Goal: Communication & Community: Answer question/provide support

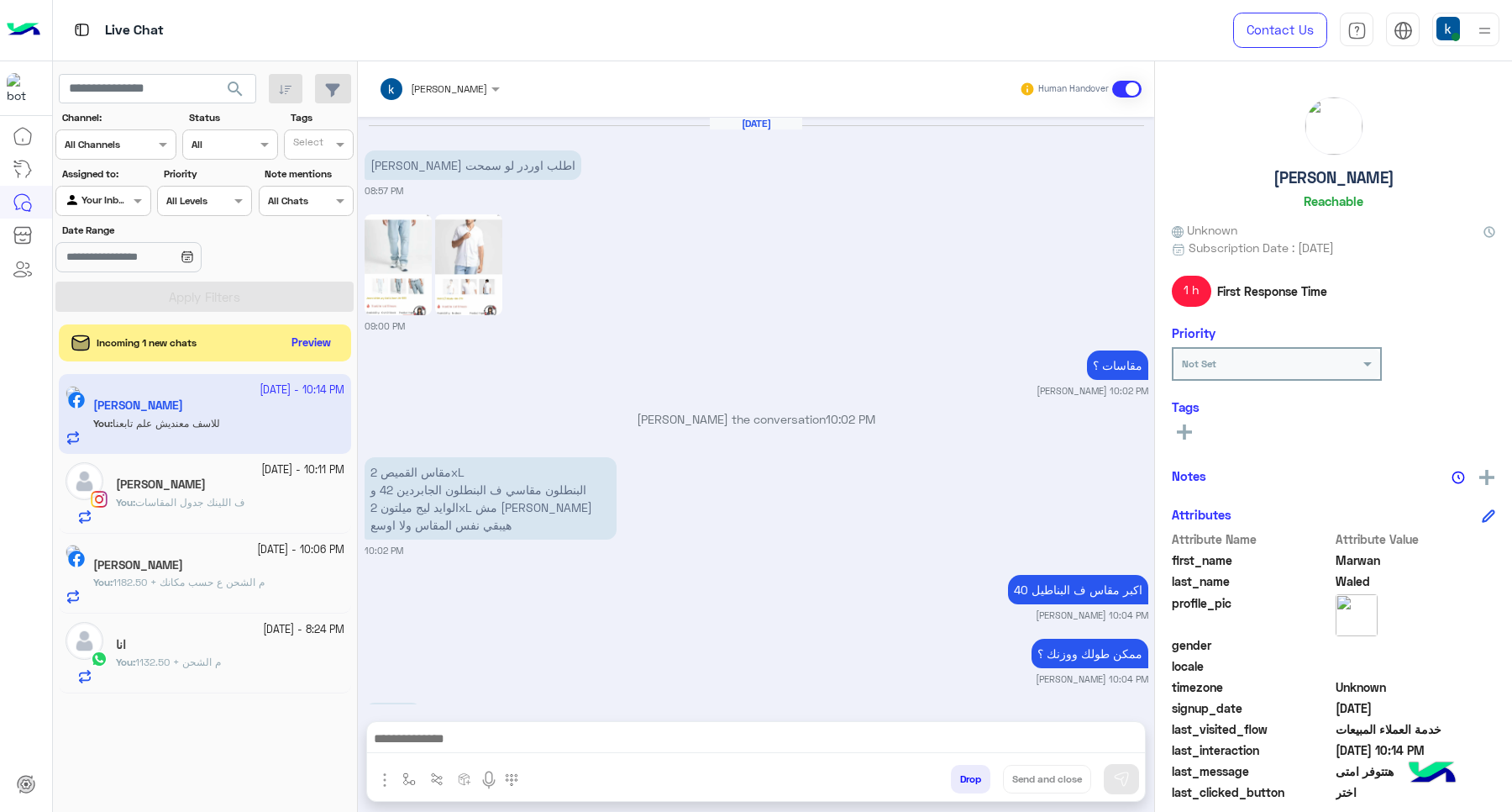
scroll to position [917, 0]
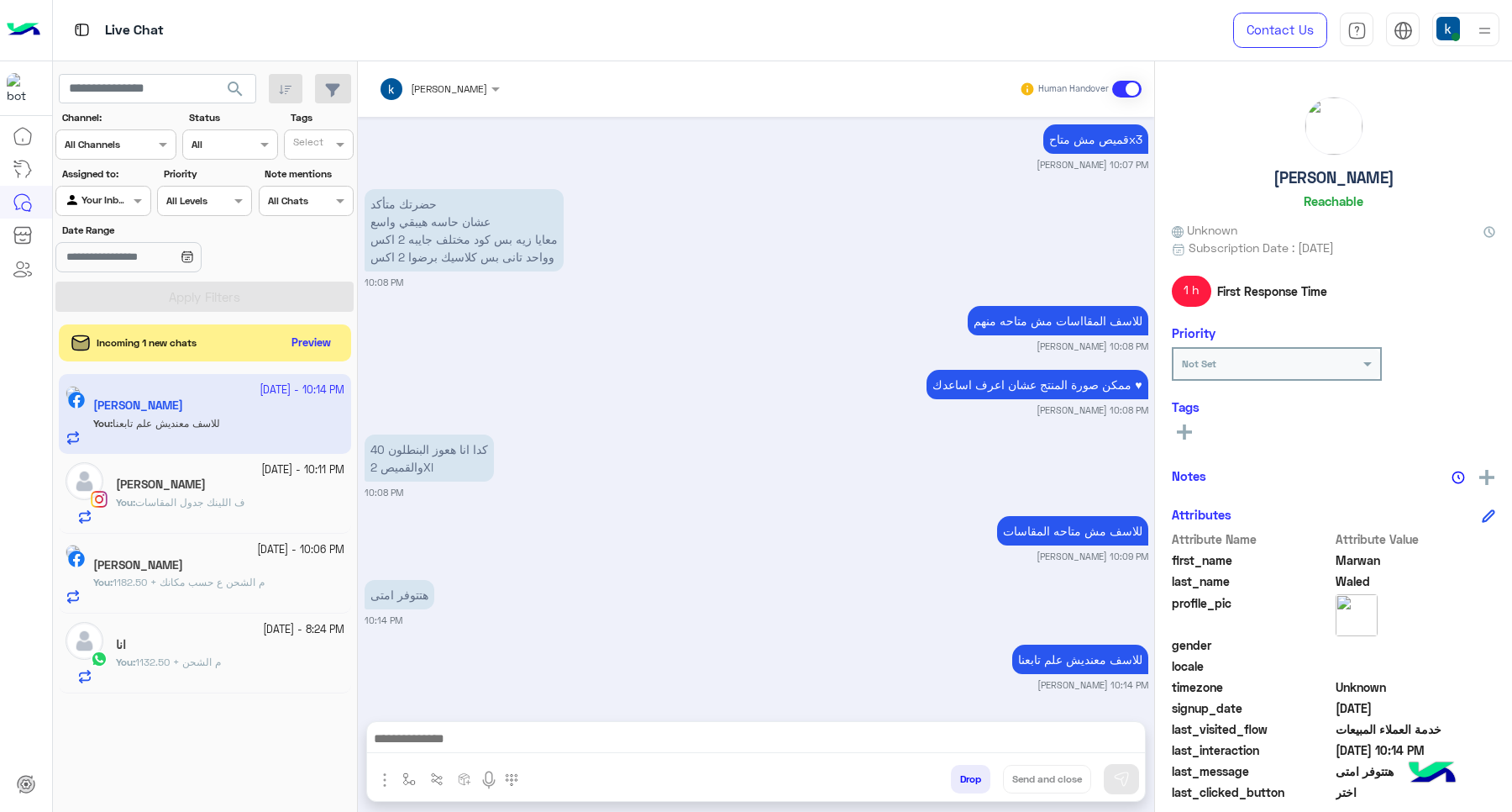
click at [283, 342] on div "Incoming 1 new chats Preview" at bounding box center [204, 342] width 293 height 37
click at [295, 337] on button "Preview" at bounding box center [313, 342] width 52 height 23
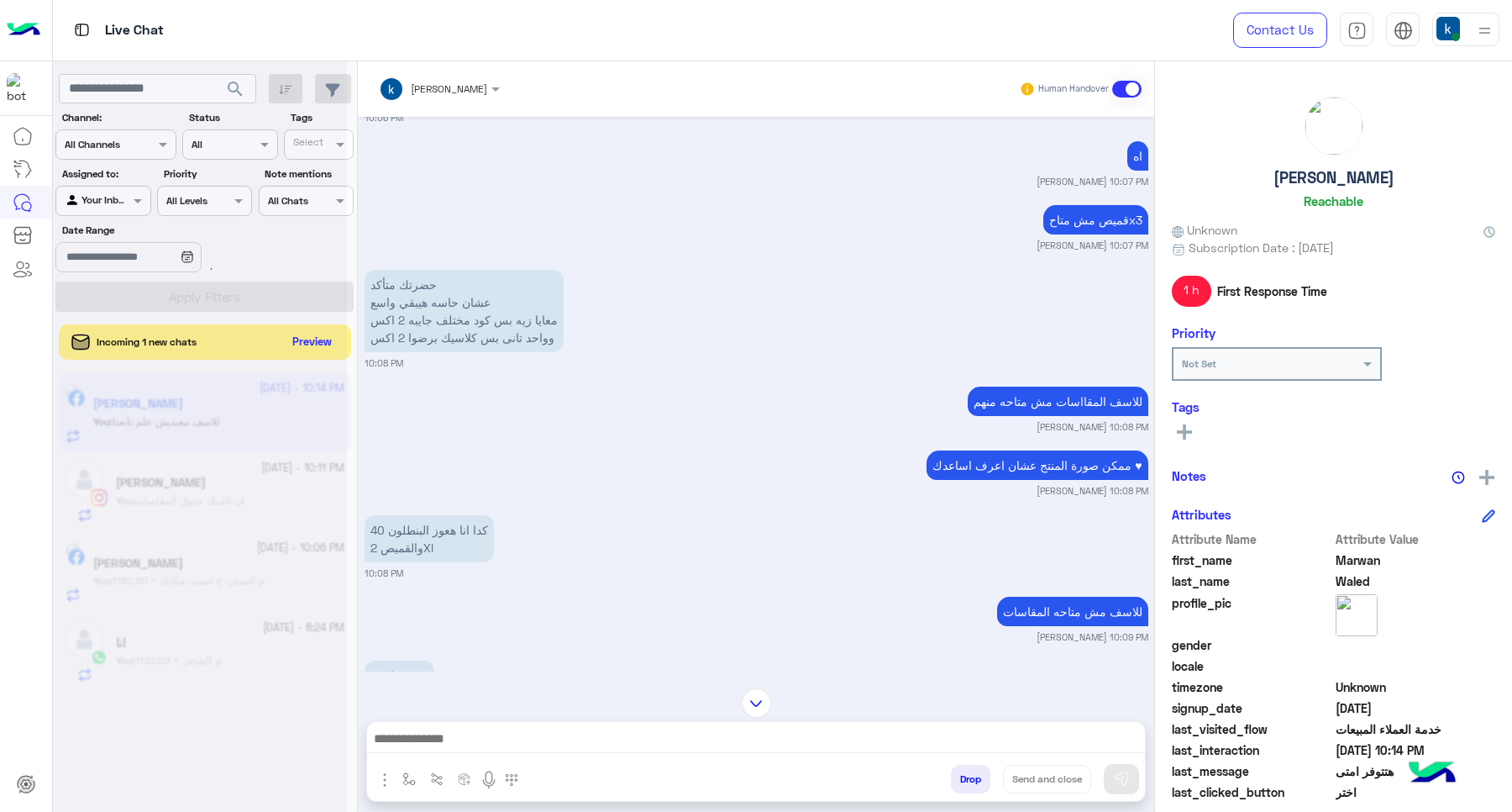
scroll to position [812, 0]
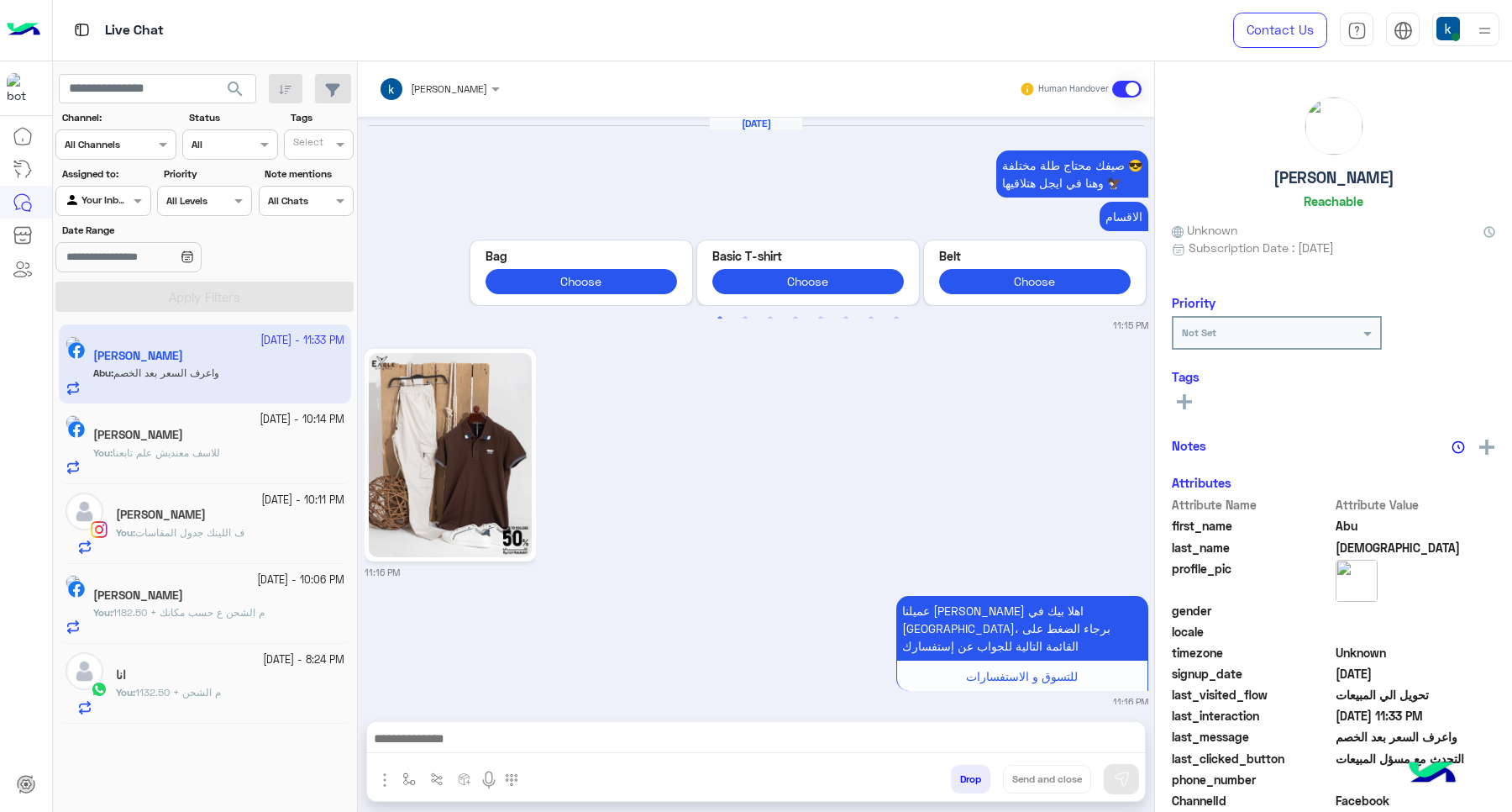
scroll to position [2199, 0]
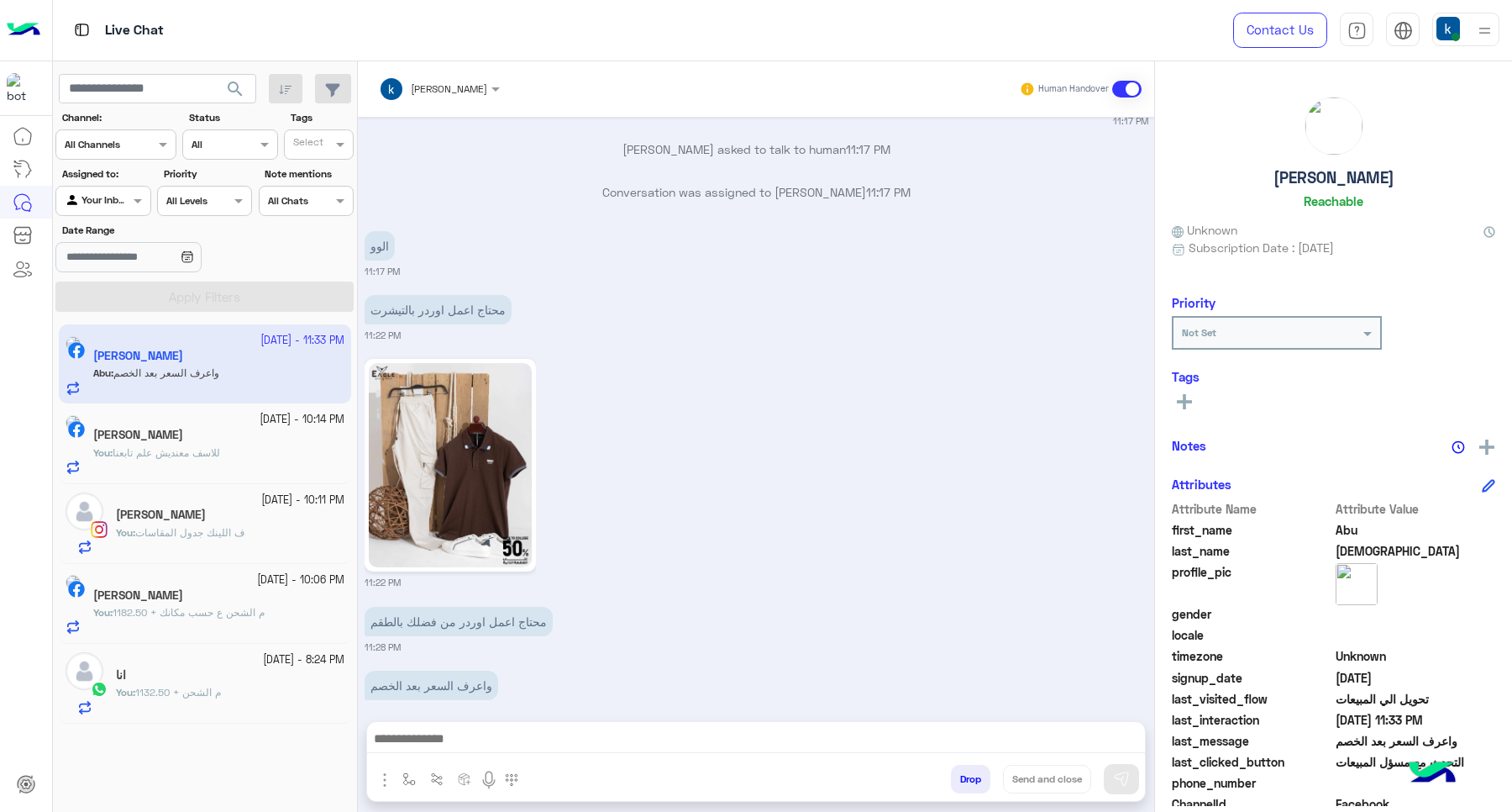
click at [480, 724] on div at bounding box center [756, 743] width 778 height 42
click at [501, 756] on div at bounding box center [756, 743] width 778 height 42
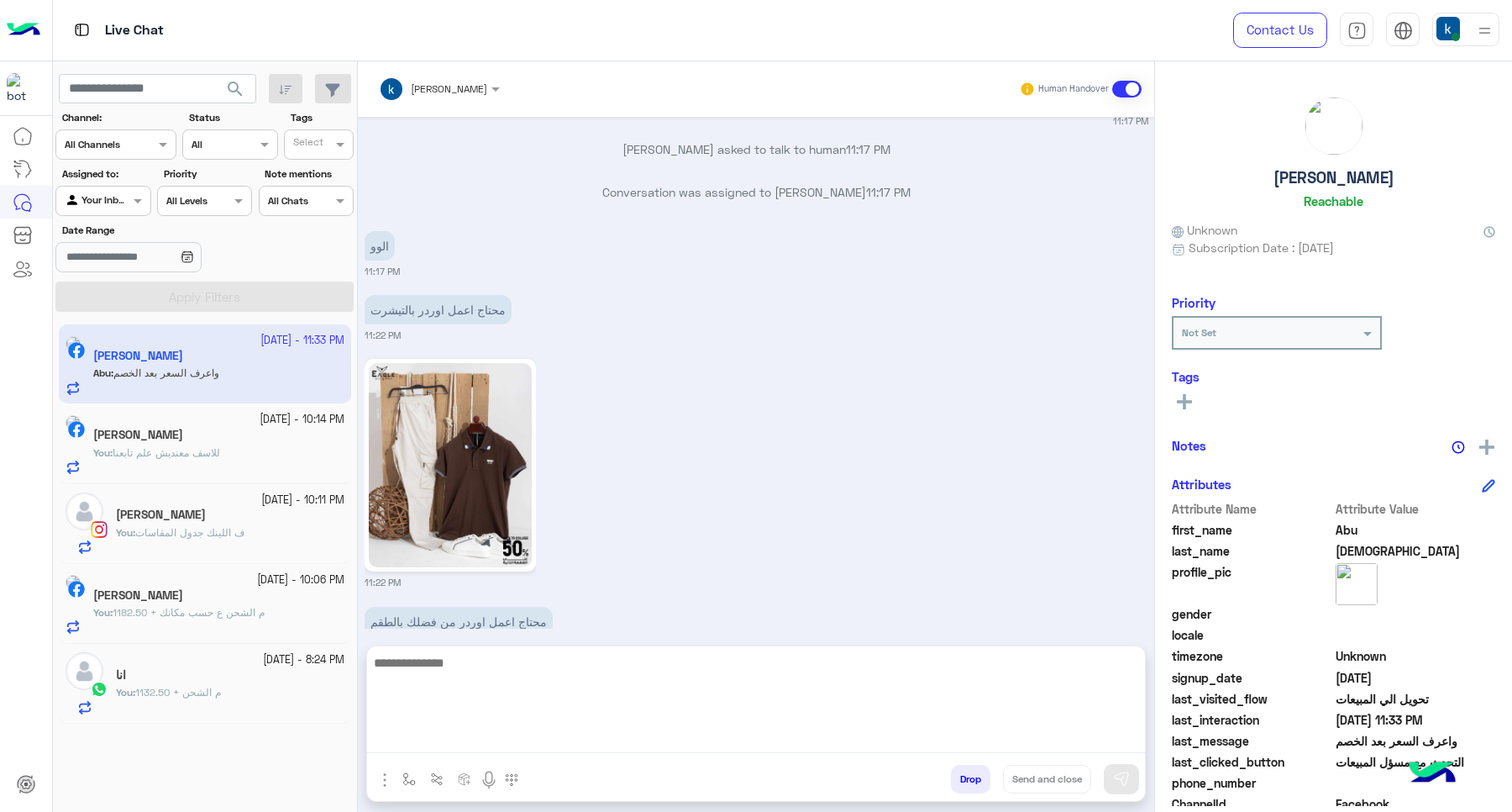
click at [495, 748] on textarea at bounding box center [756, 703] width 778 height 101
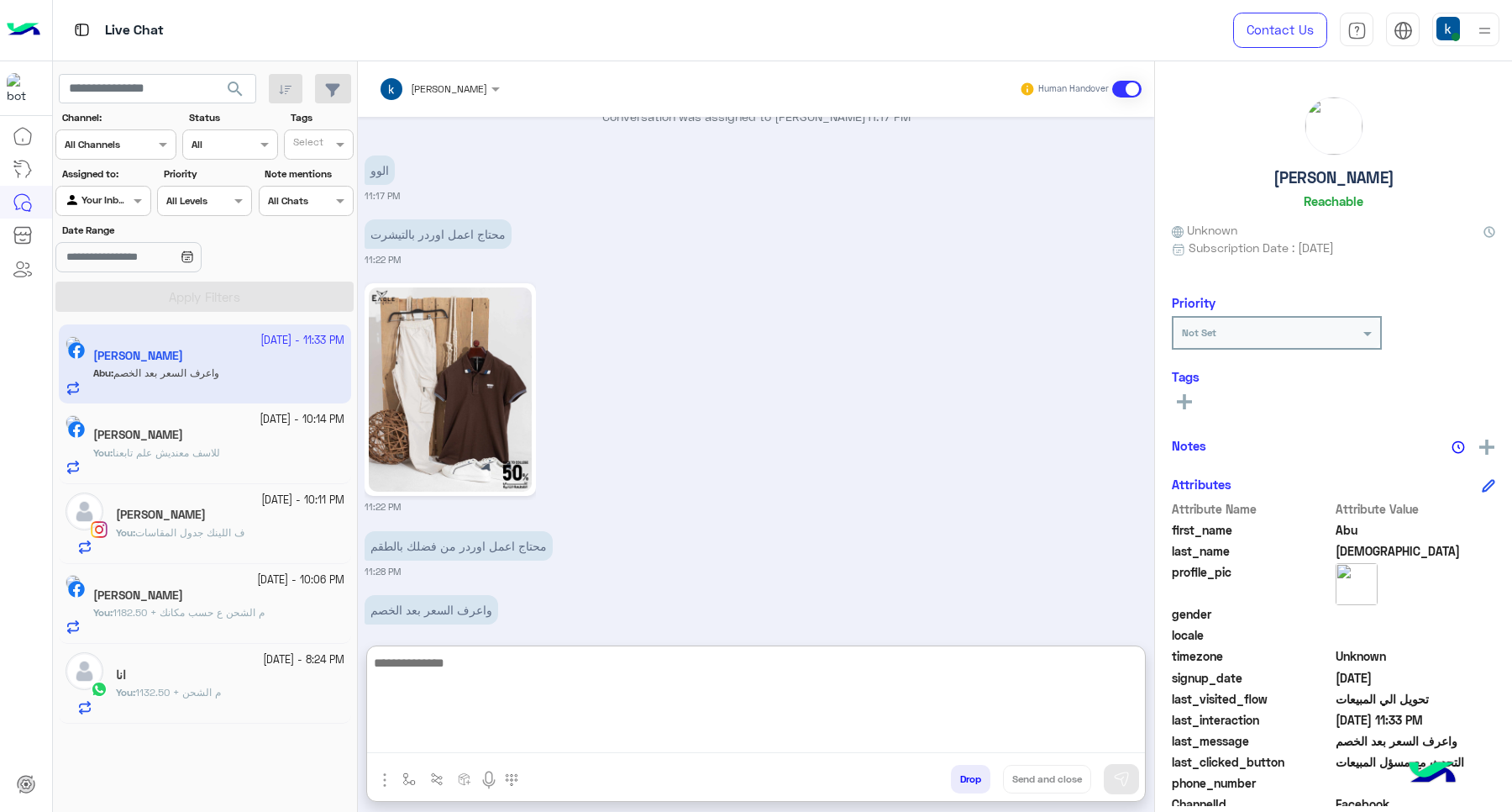
click at [495, 708] on textarea at bounding box center [756, 703] width 778 height 101
paste textarea "**********"
type textarea "**********"
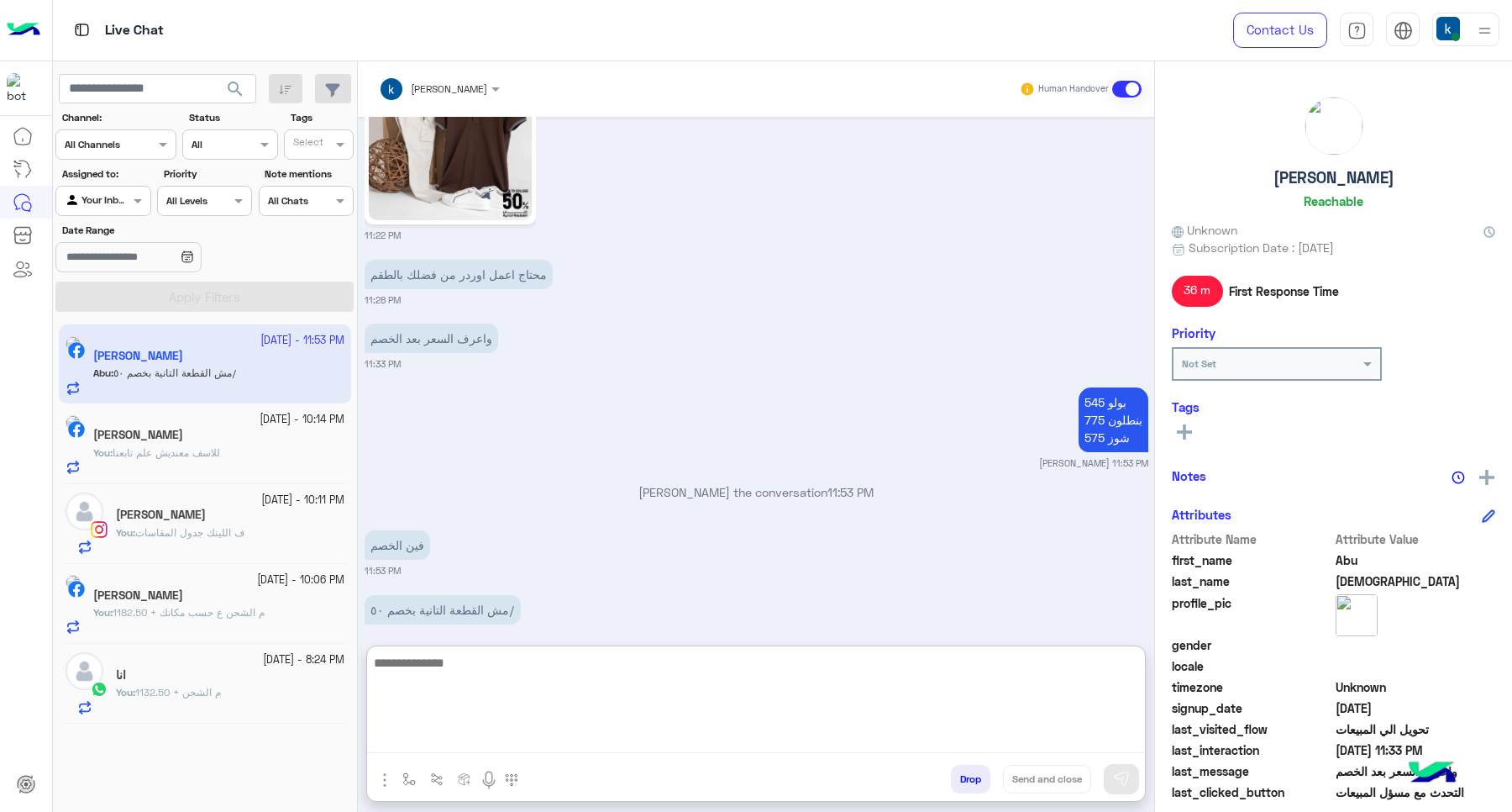
scroll to position [2610, 0]
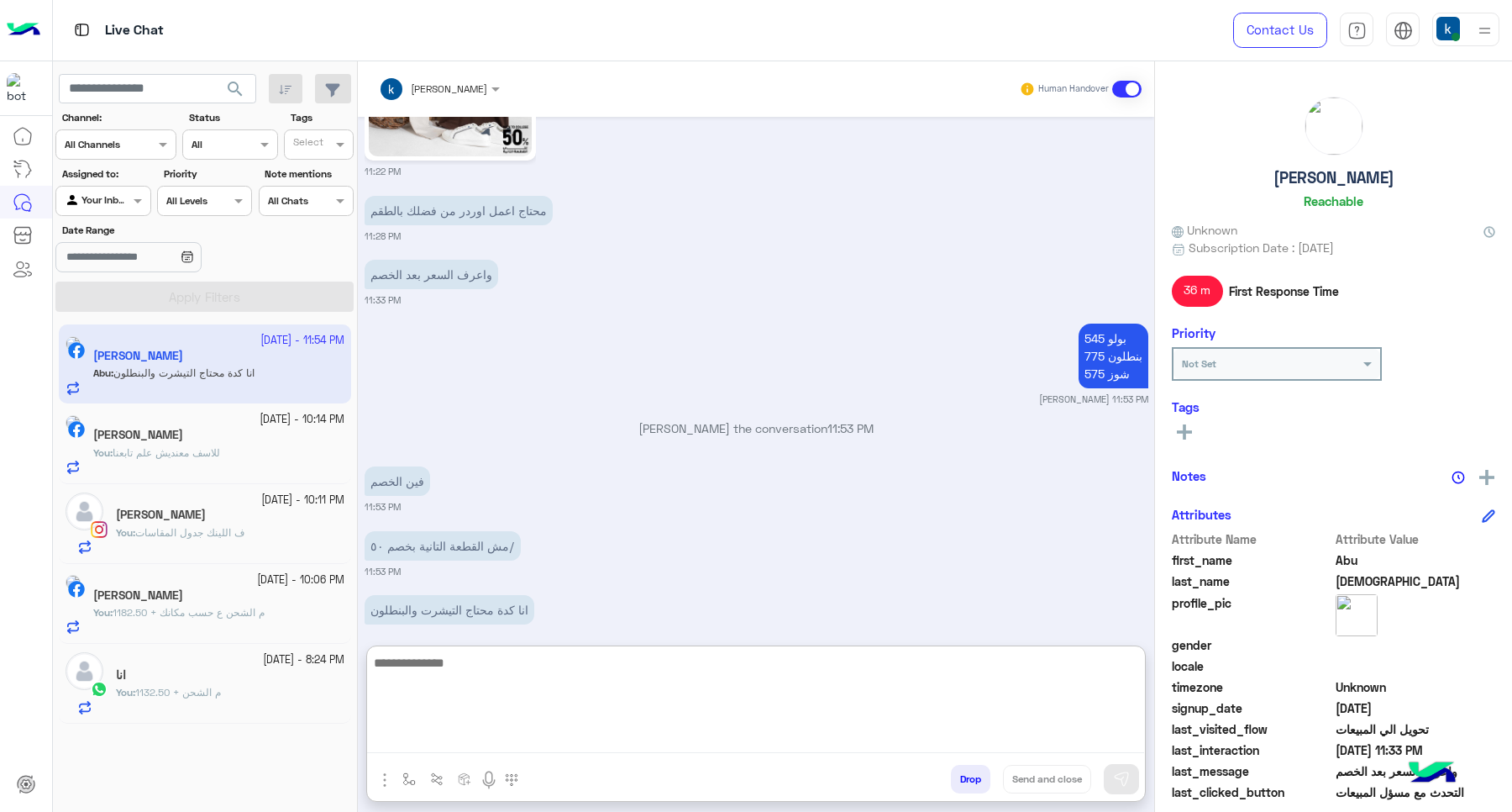
click at [501, 658] on textarea at bounding box center [755, 703] width 777 height 101
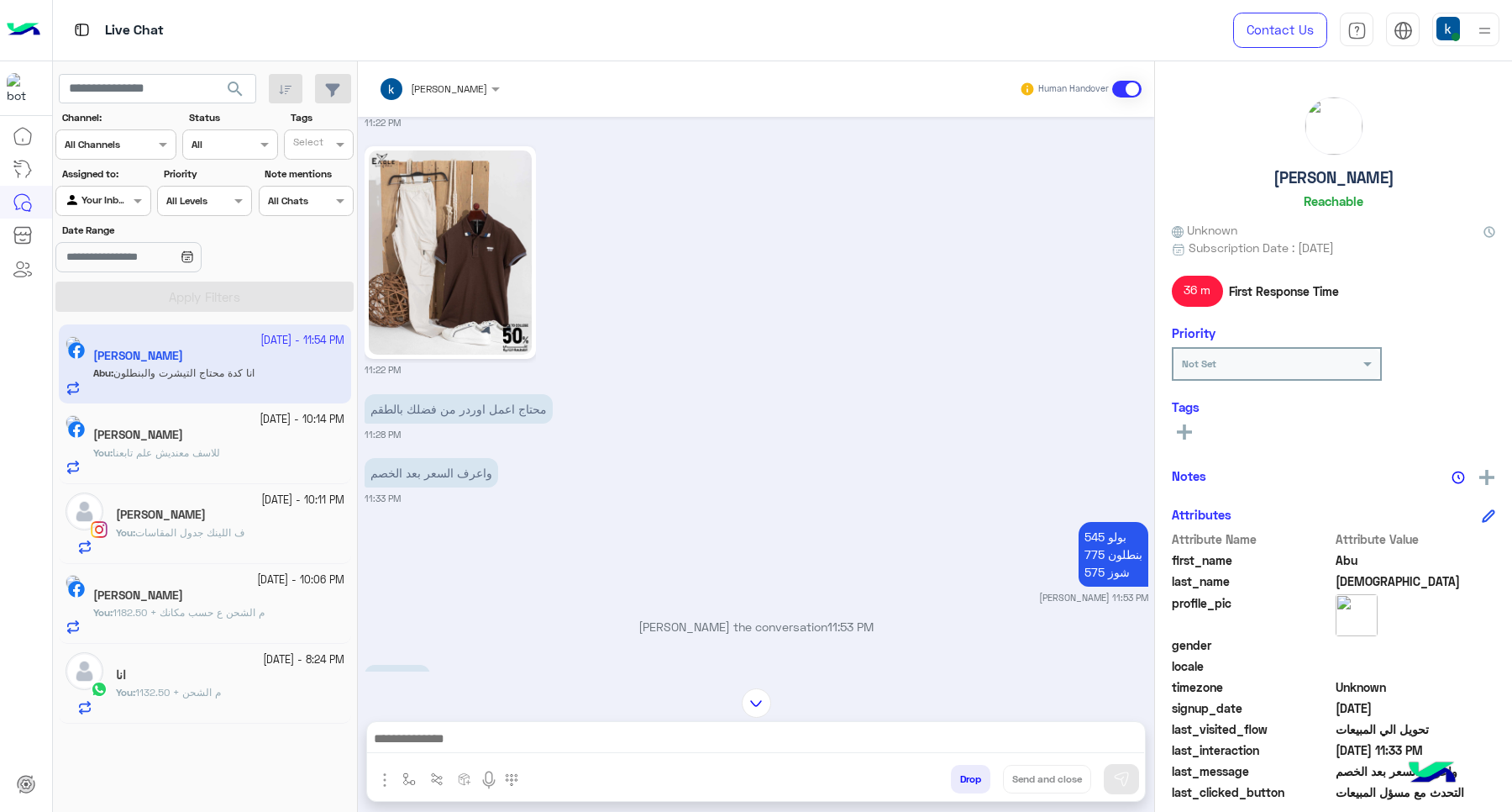
scroll to position [2533, 0]
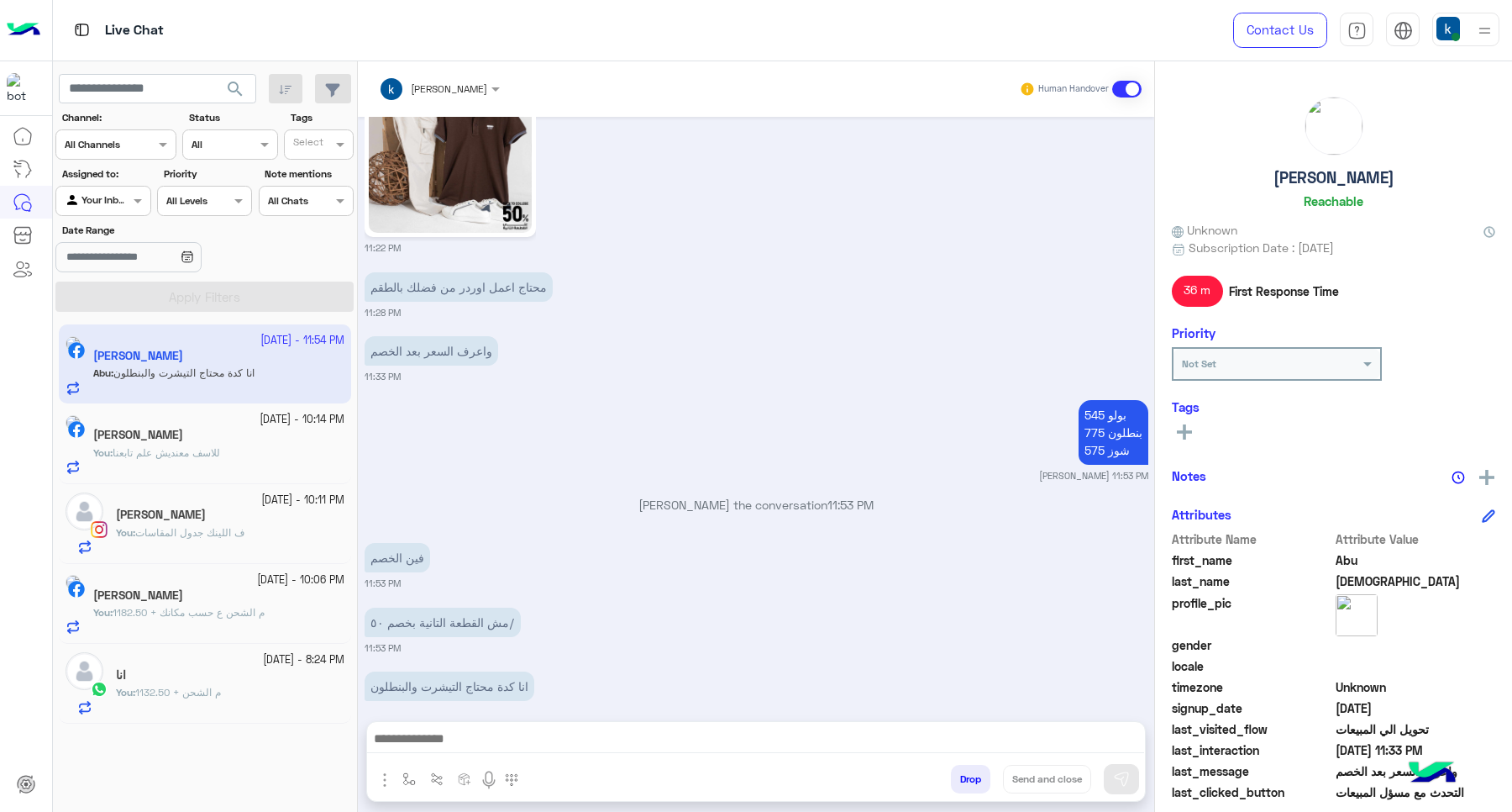
click at [454, 741] on textarea at bounding box center [755, 740] width 777 height 25
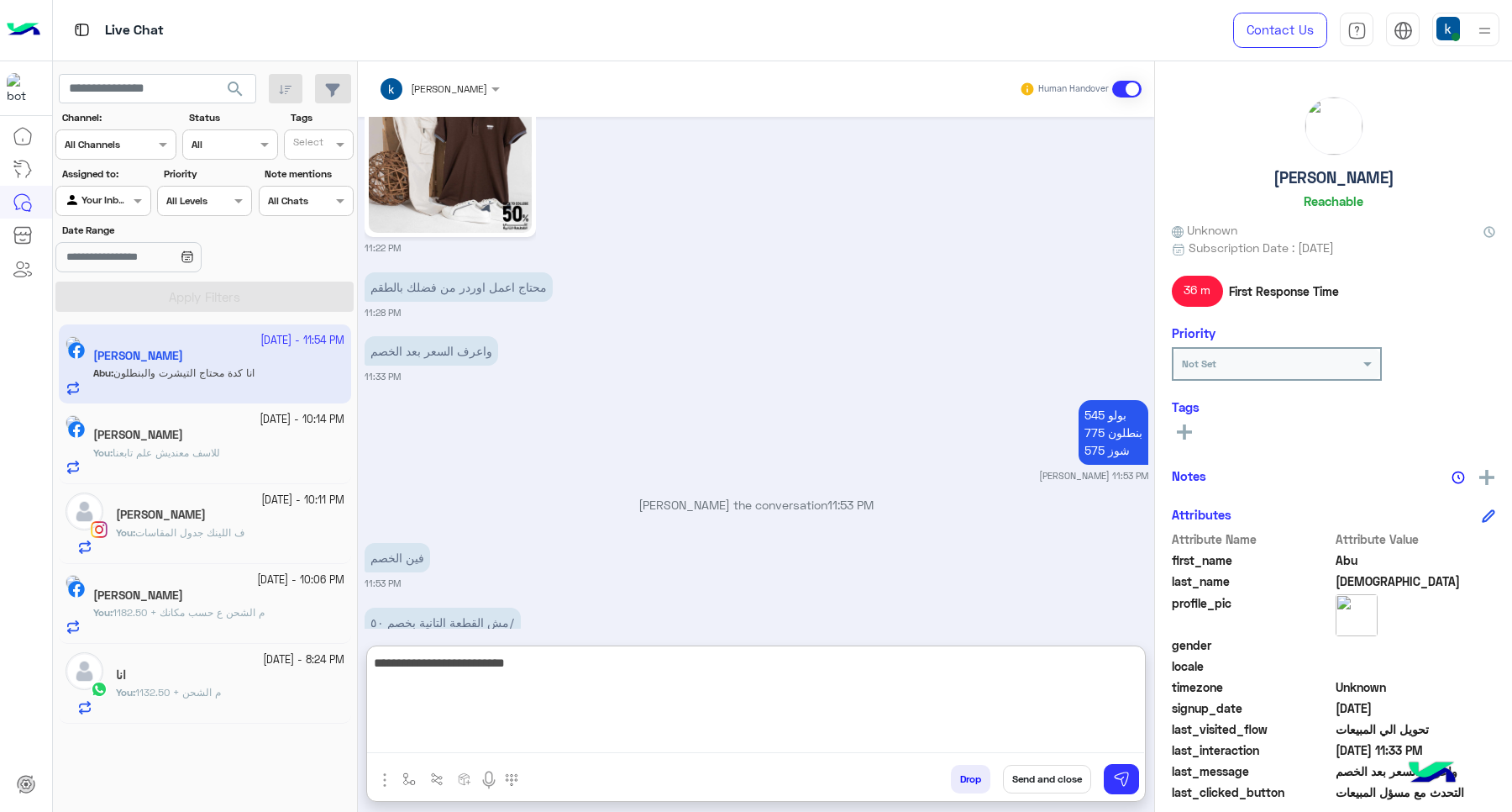
type textarea "**********"
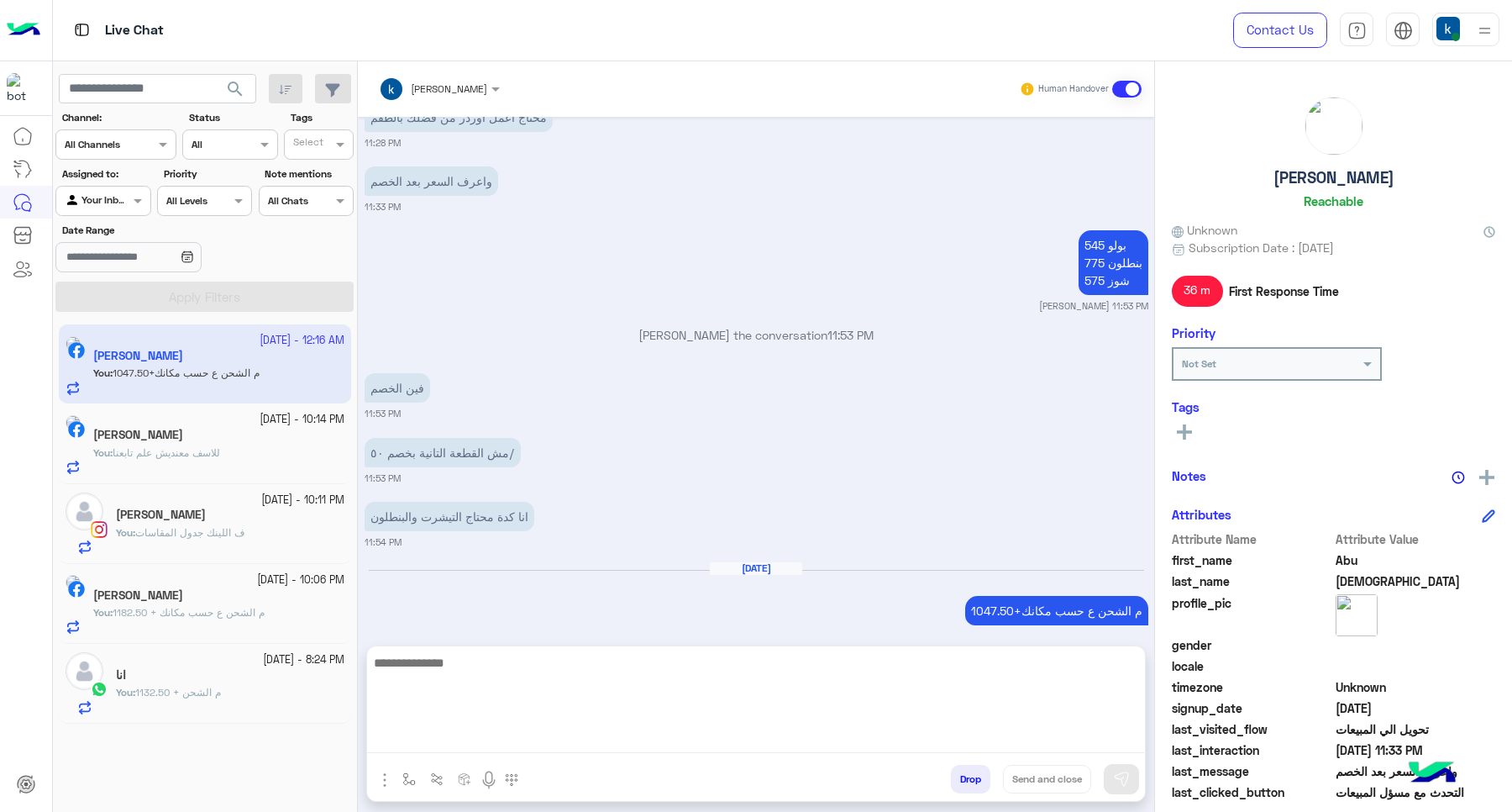
click at [218, 447] on span "للاسف معنديش علم تابعنا" at bounding box center [166, 452] width 107 height 13
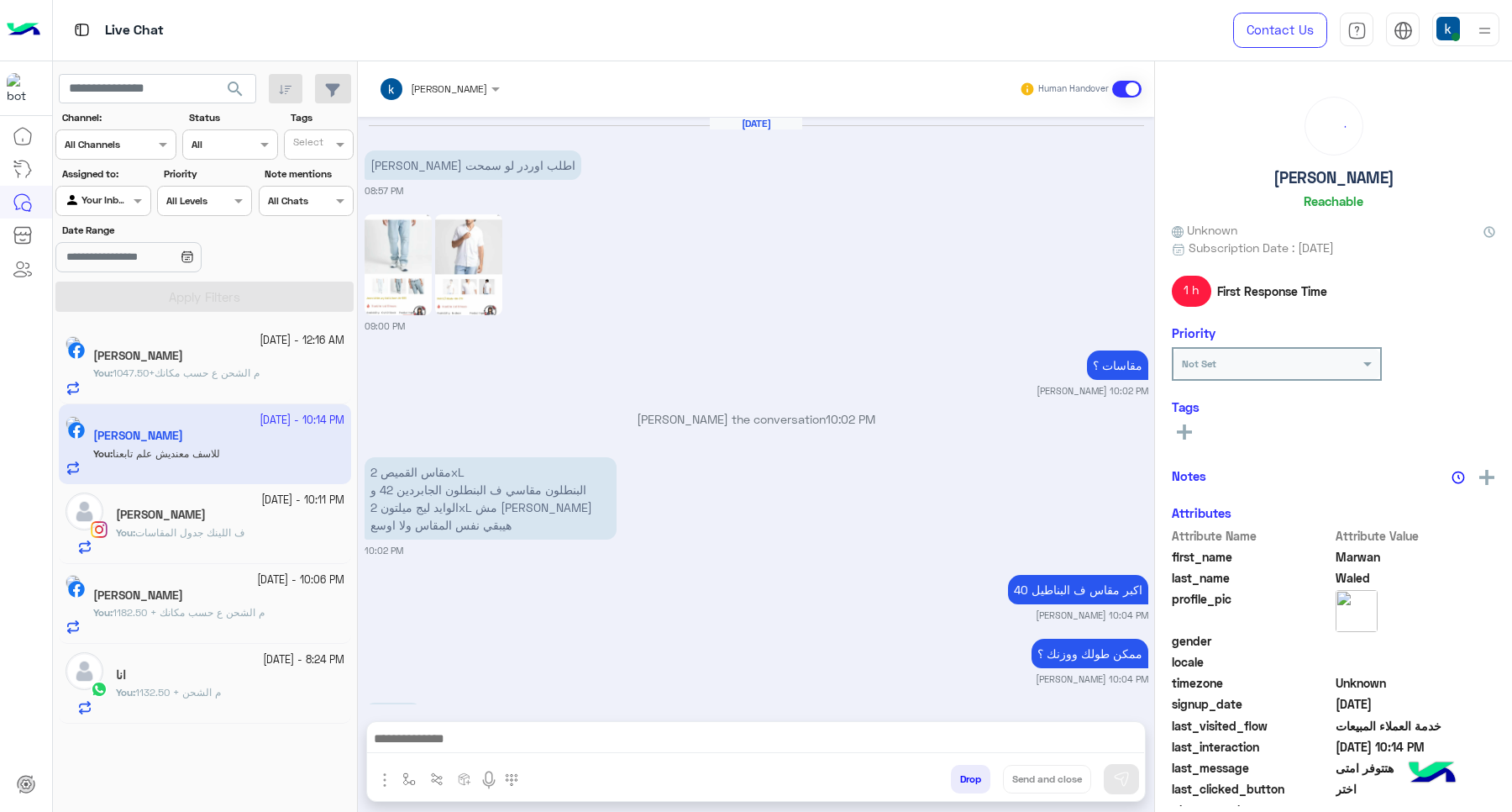
scroll to position [917, 0]
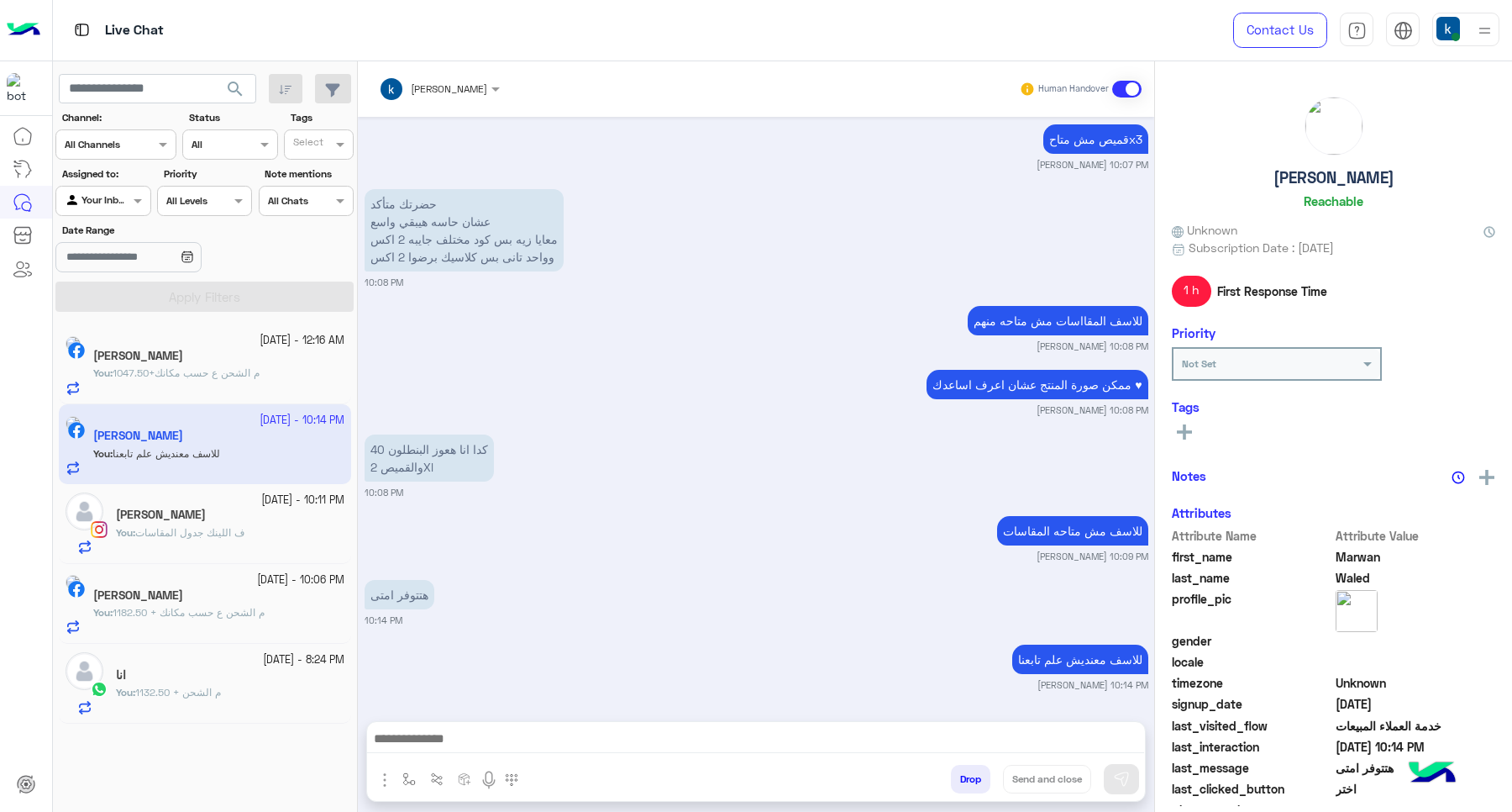
click at [953, 784] on button "Drop" at bounding box center [970, 778] width 40 height 29
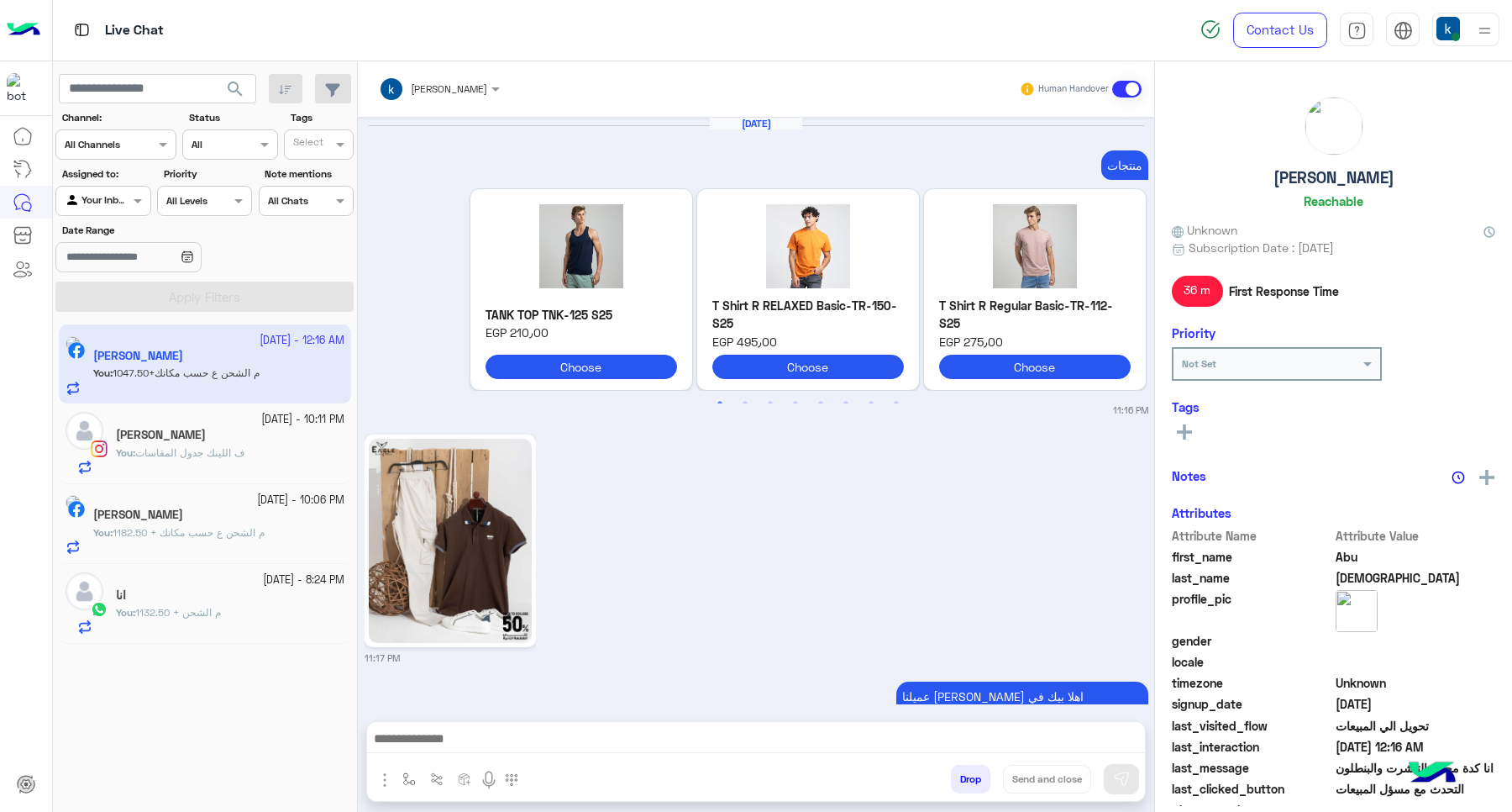
scroll to position [1590, 0]
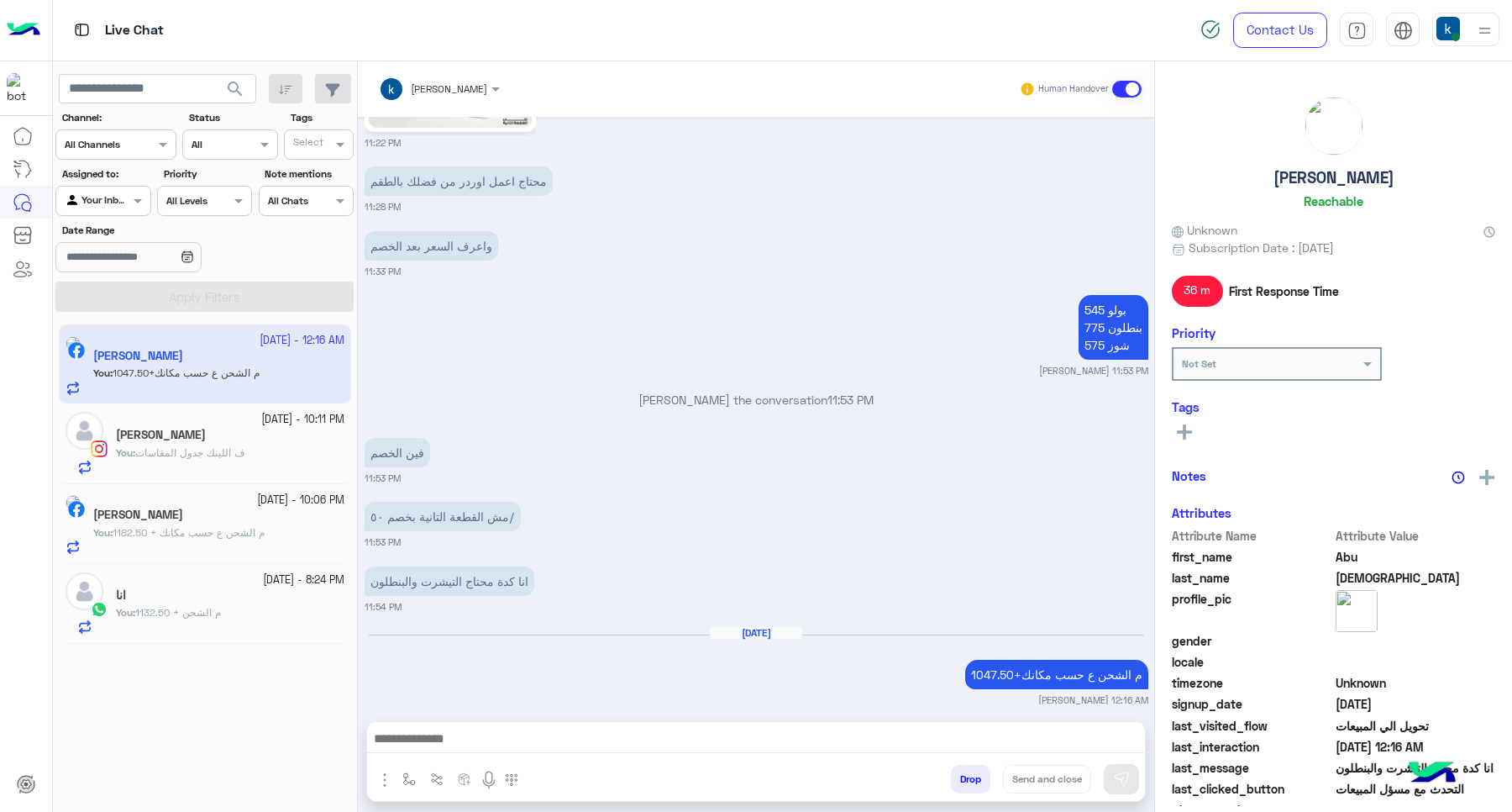
click at [222, 463] on div "You : ف اللينك جدول المقاسات" at bounding box center [230, 461] width 228 height 30
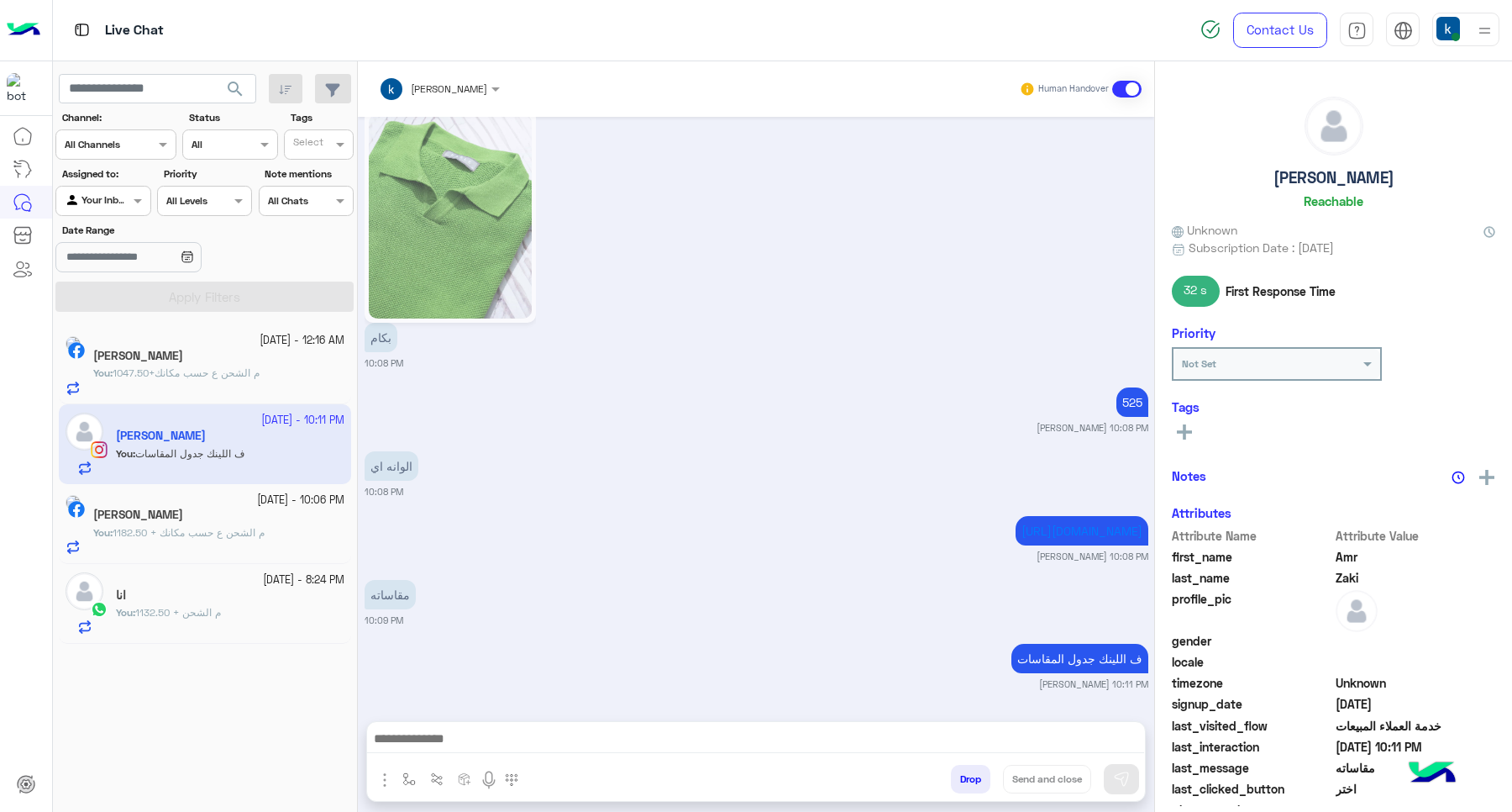
click at [964, 784] on button "Drop" at bounding box center [970, 778] width 40 height 29
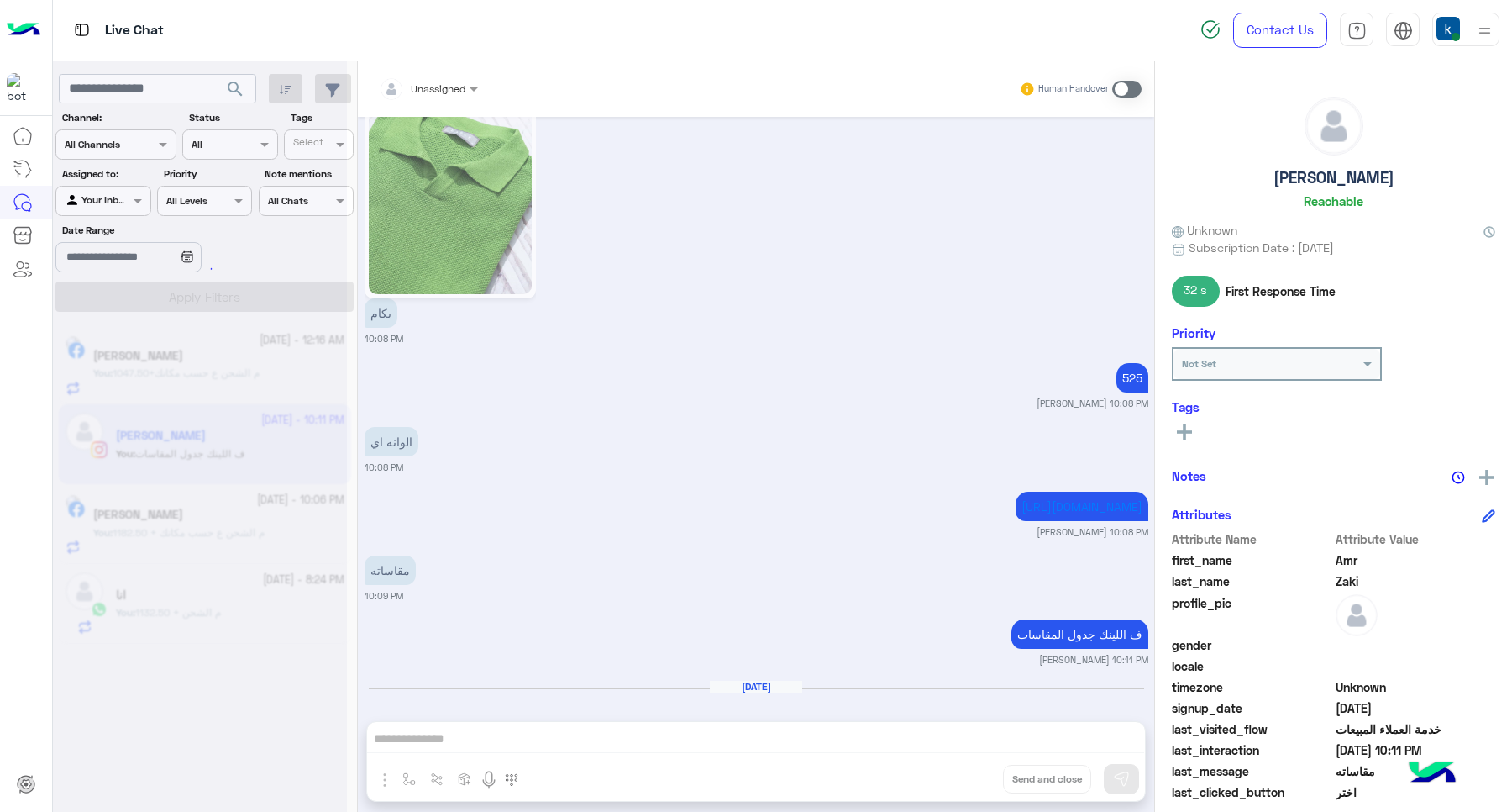
scroll to position [1421, 0]
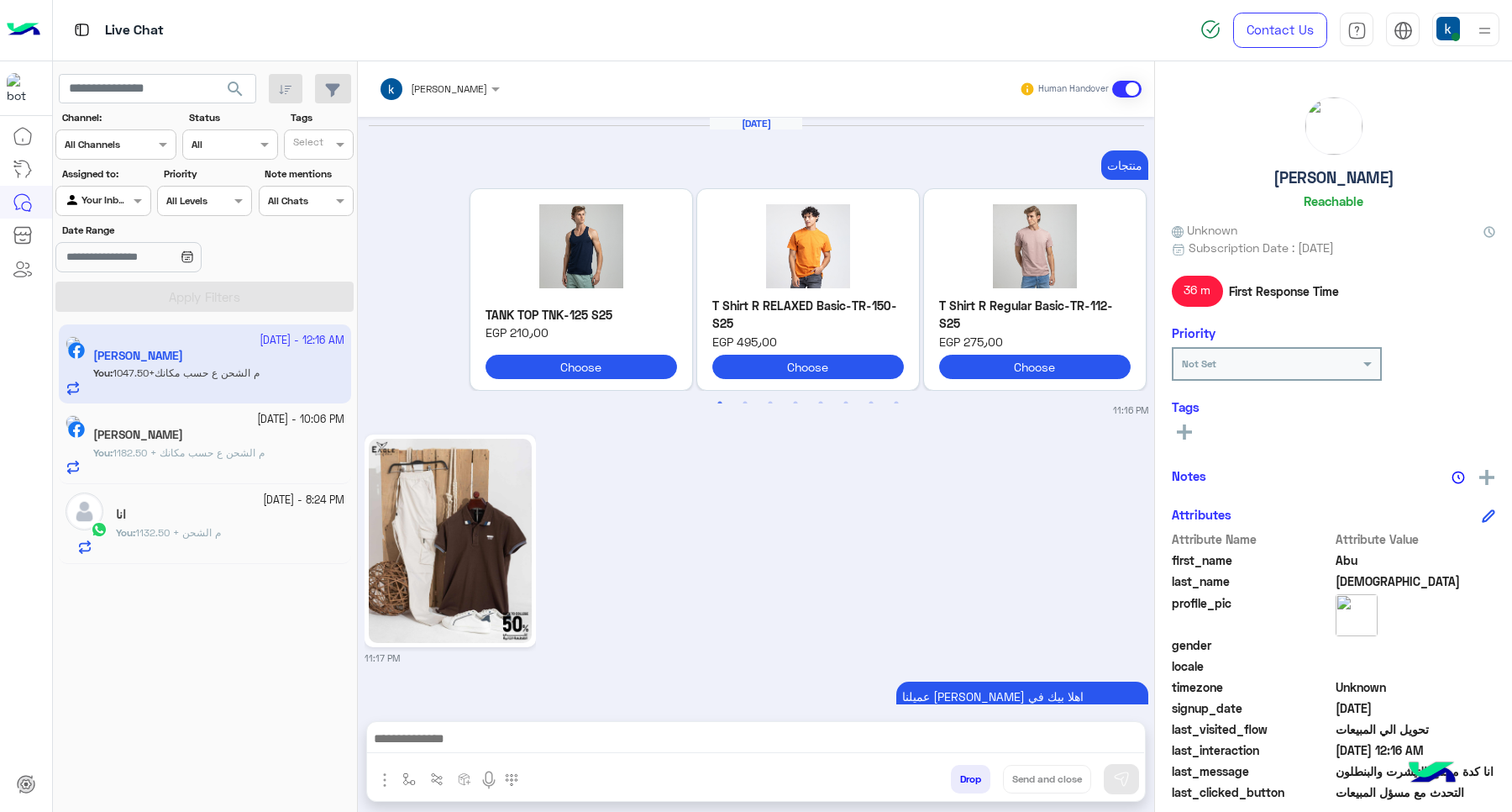
scroll to position [1590, 0]
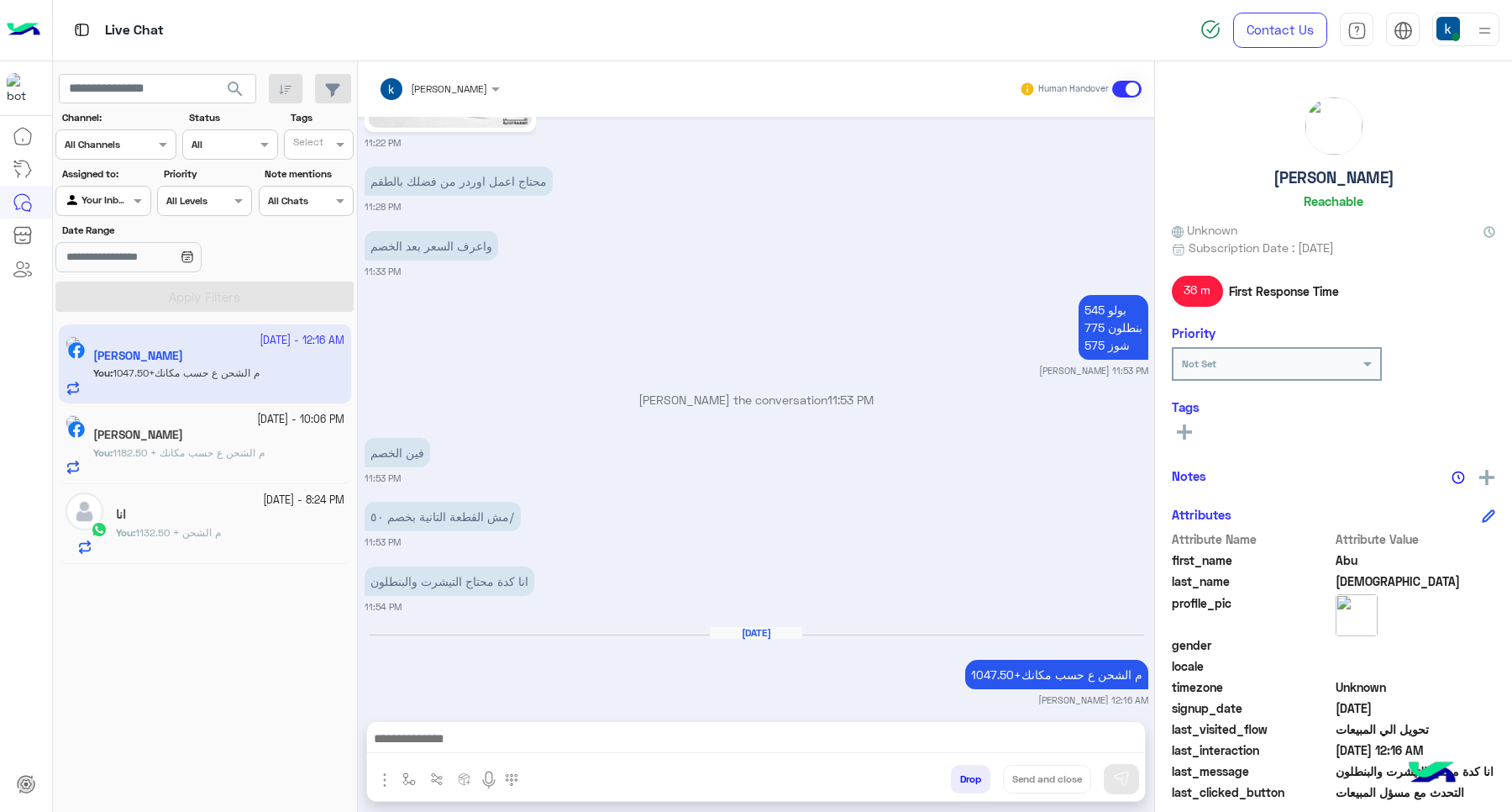
click at [976, 775] on button "Drop" at bounding box center [970, 778] width 40 height 29
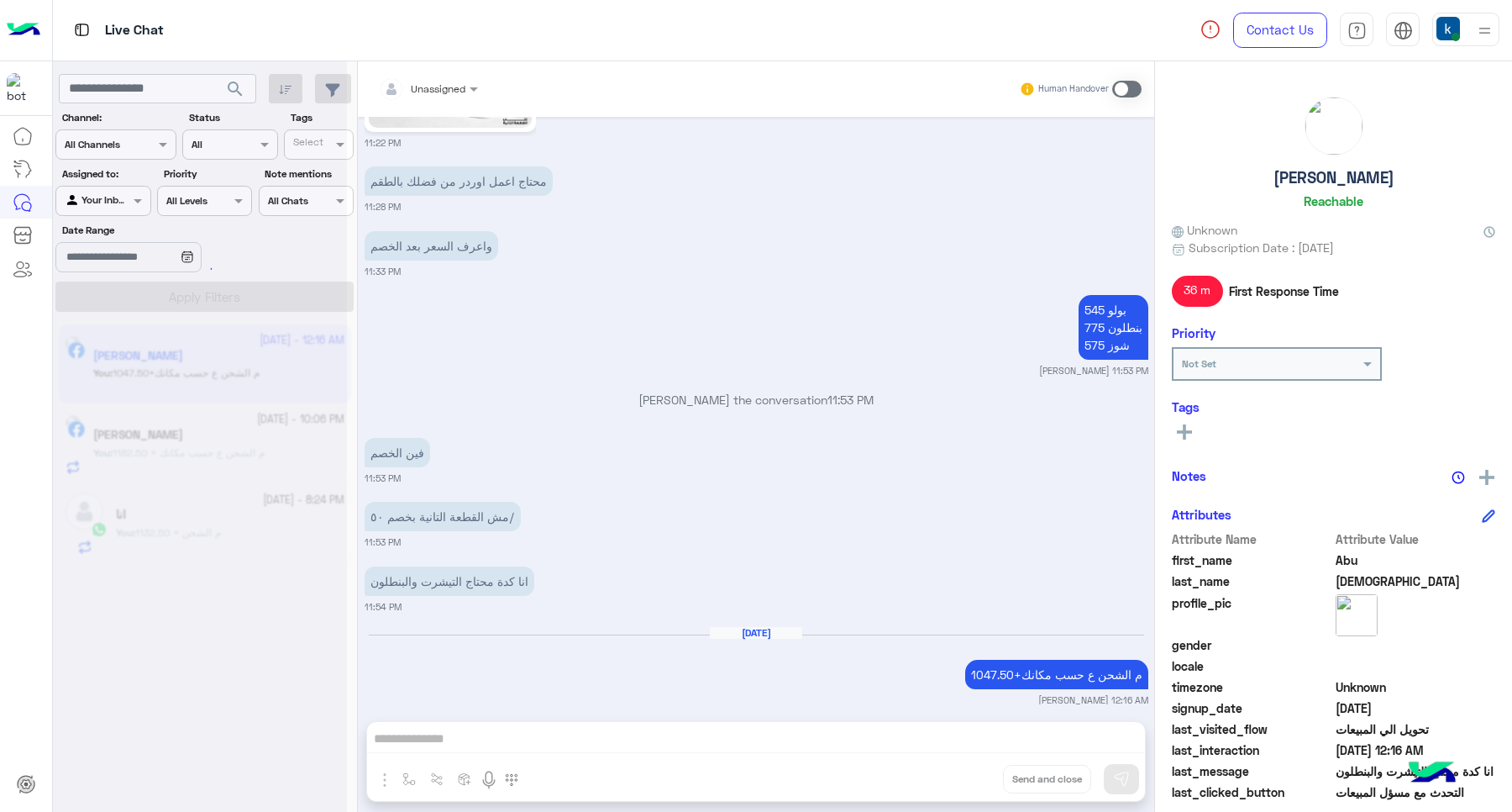
scroll to position [1633, 0]
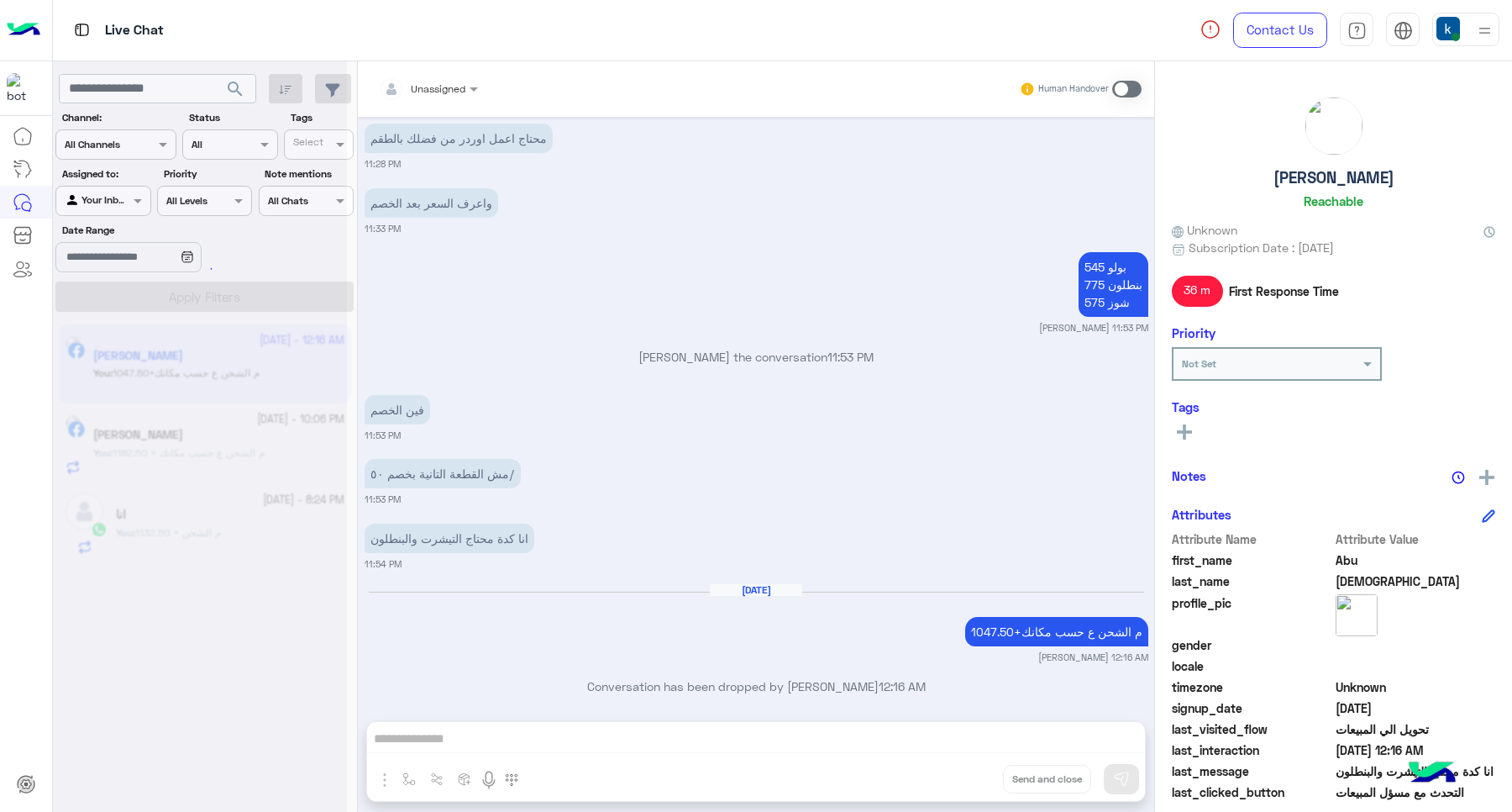
click at [976, 775] on div "Unassigned Human Handover [DATE] منتجات Previous TANK TOP TNK-125 S25 EGP 210٫0…" at bounding box center [756, 440] width 796 height 757
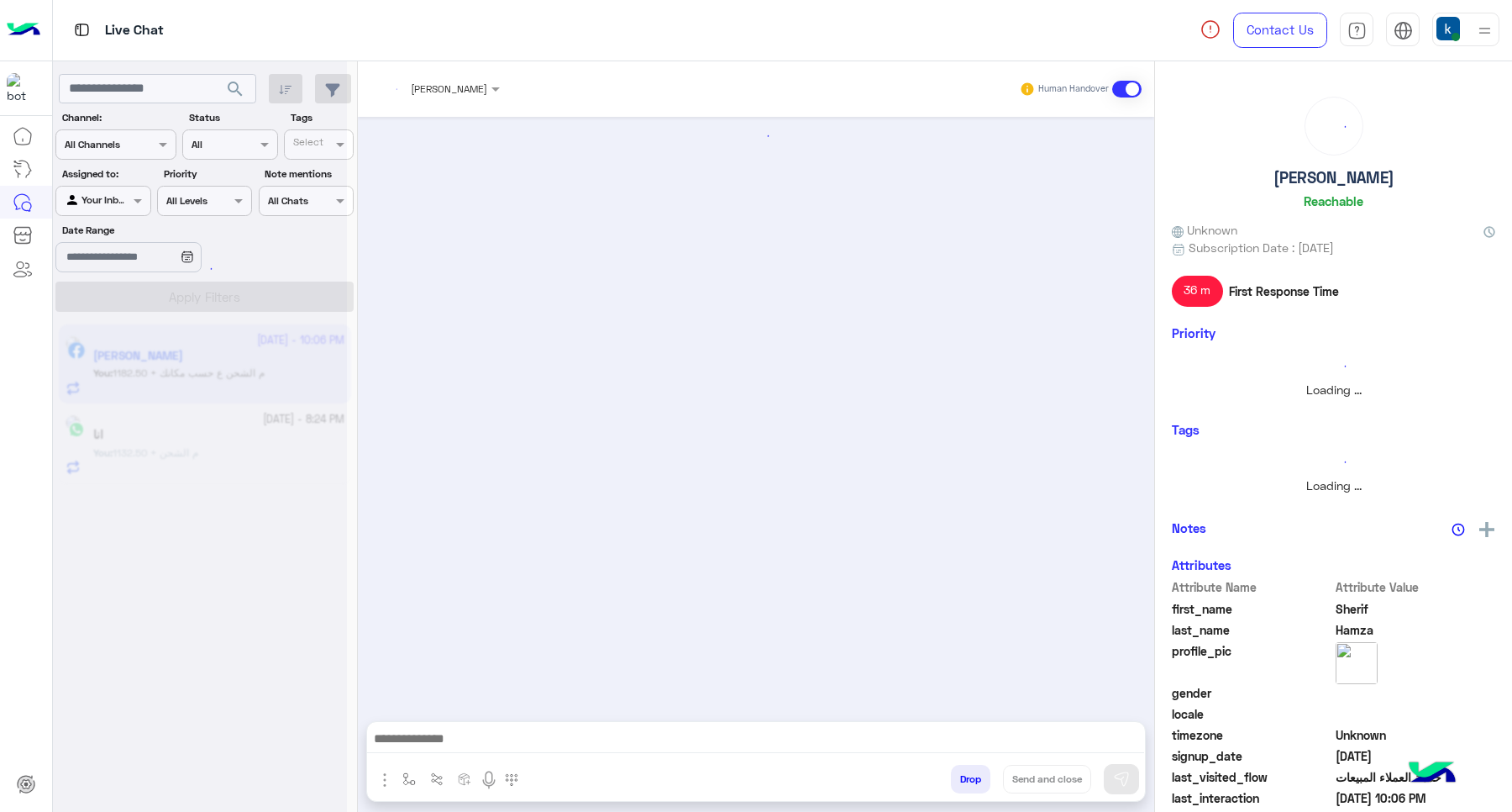
click at [976, 775] on button "Drop" at bounding box center [970, 778] width 40 height 29
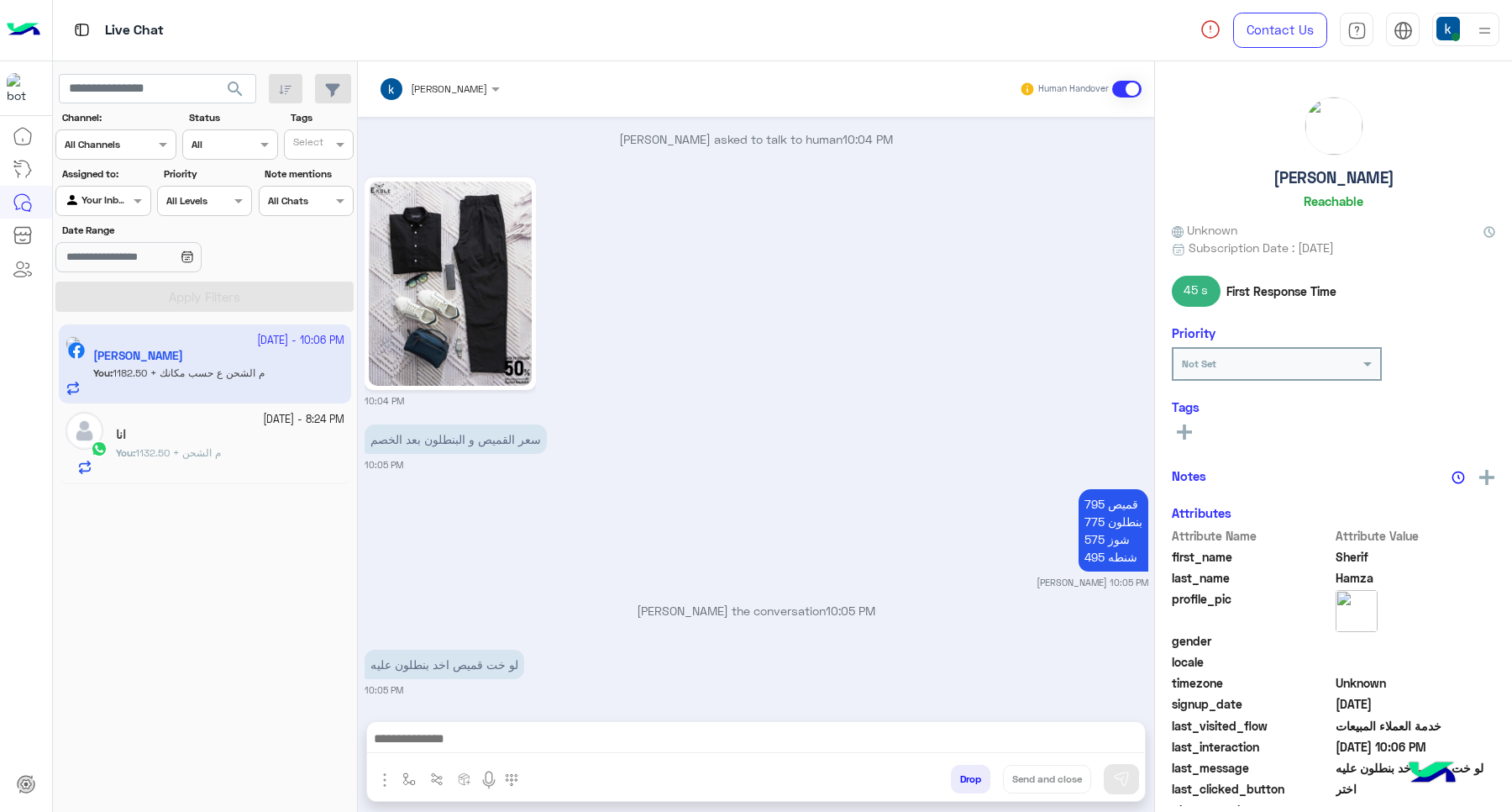
click at [976, 775] on button "Drop" at bounding box center [970, 778] width 40 height 29
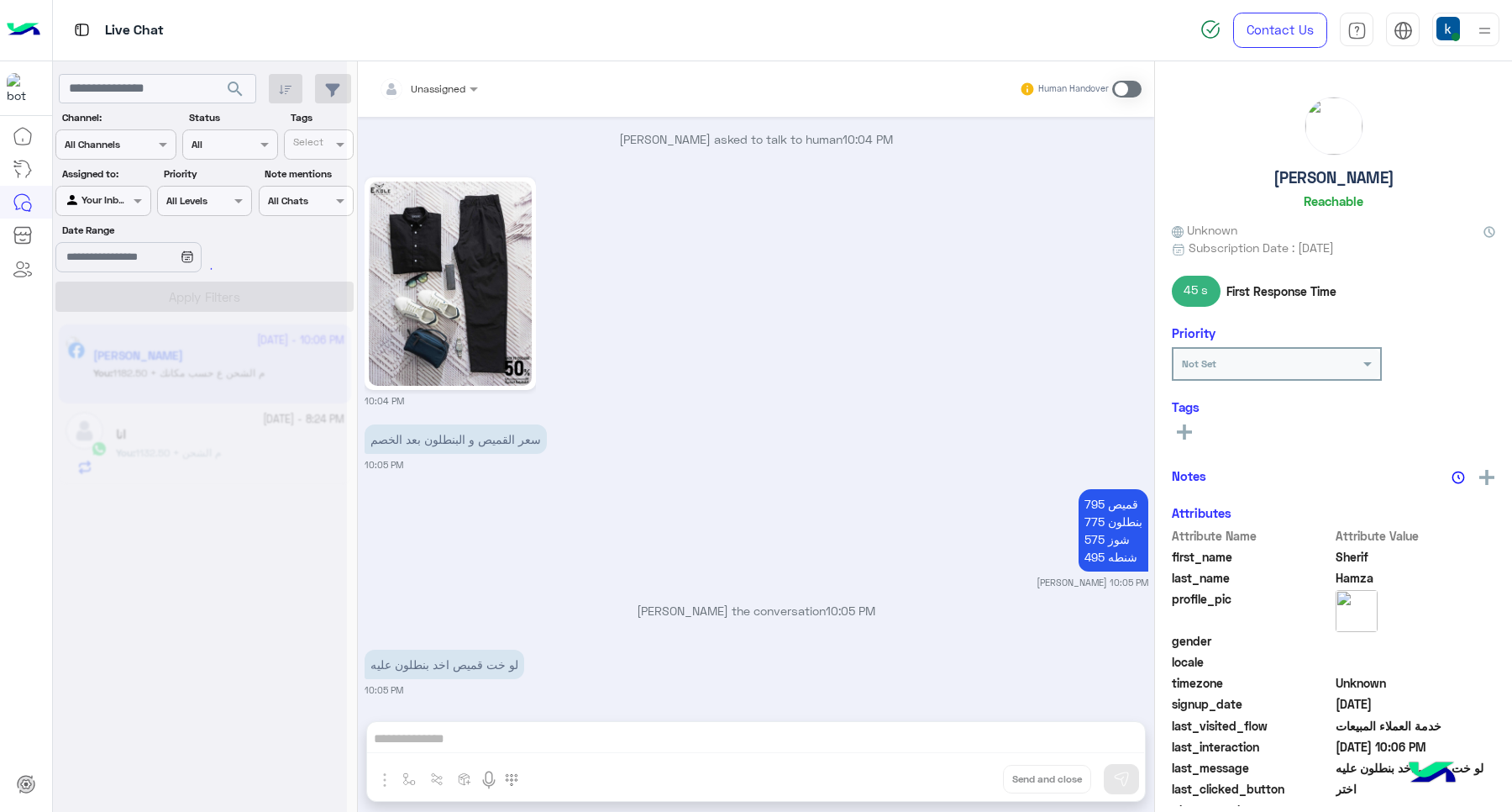
scroll to position [1762, 0]
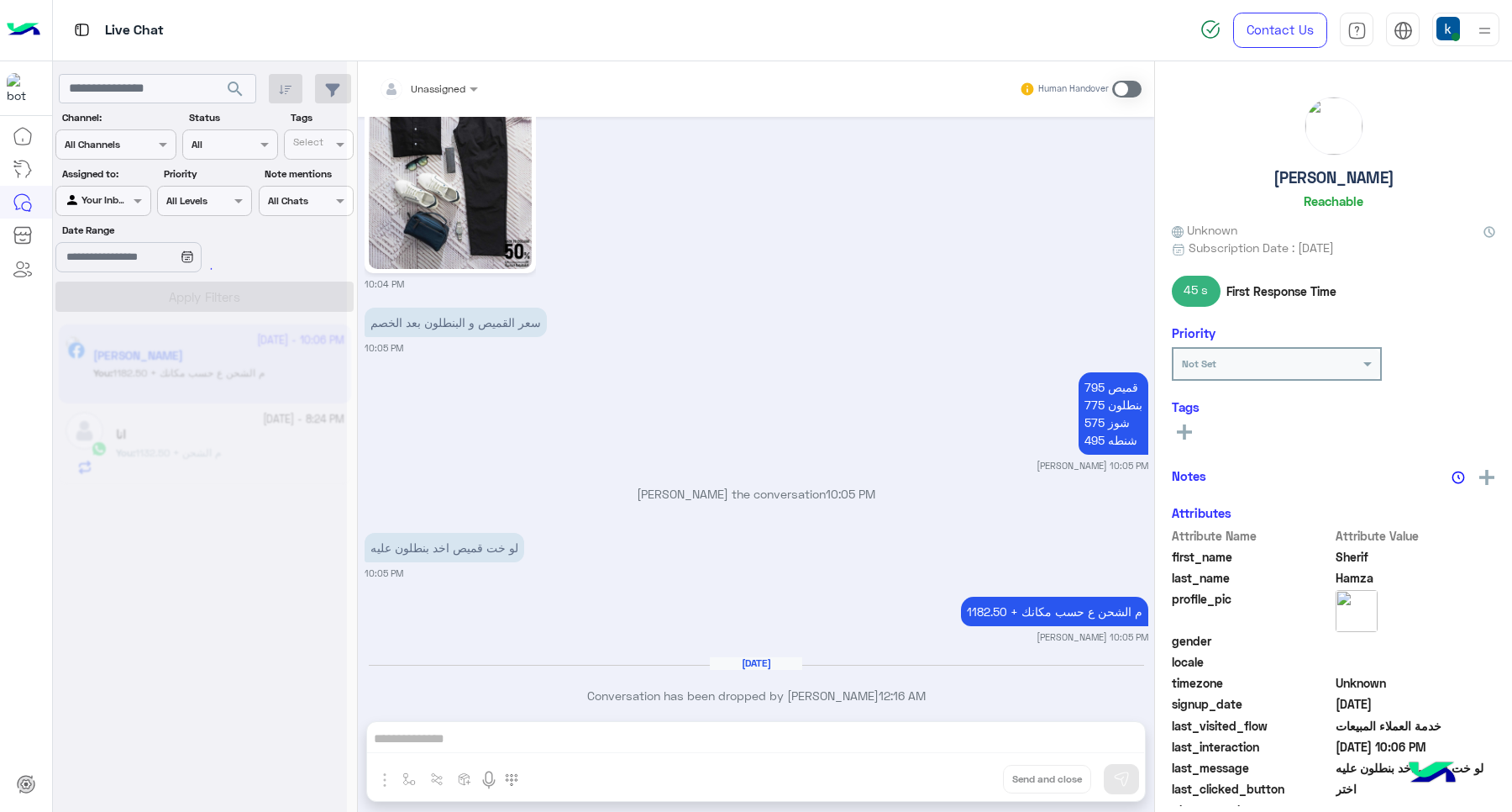
click at [0, 0] on button "Drop" at bounding box center [0, 0] width 0 height 0
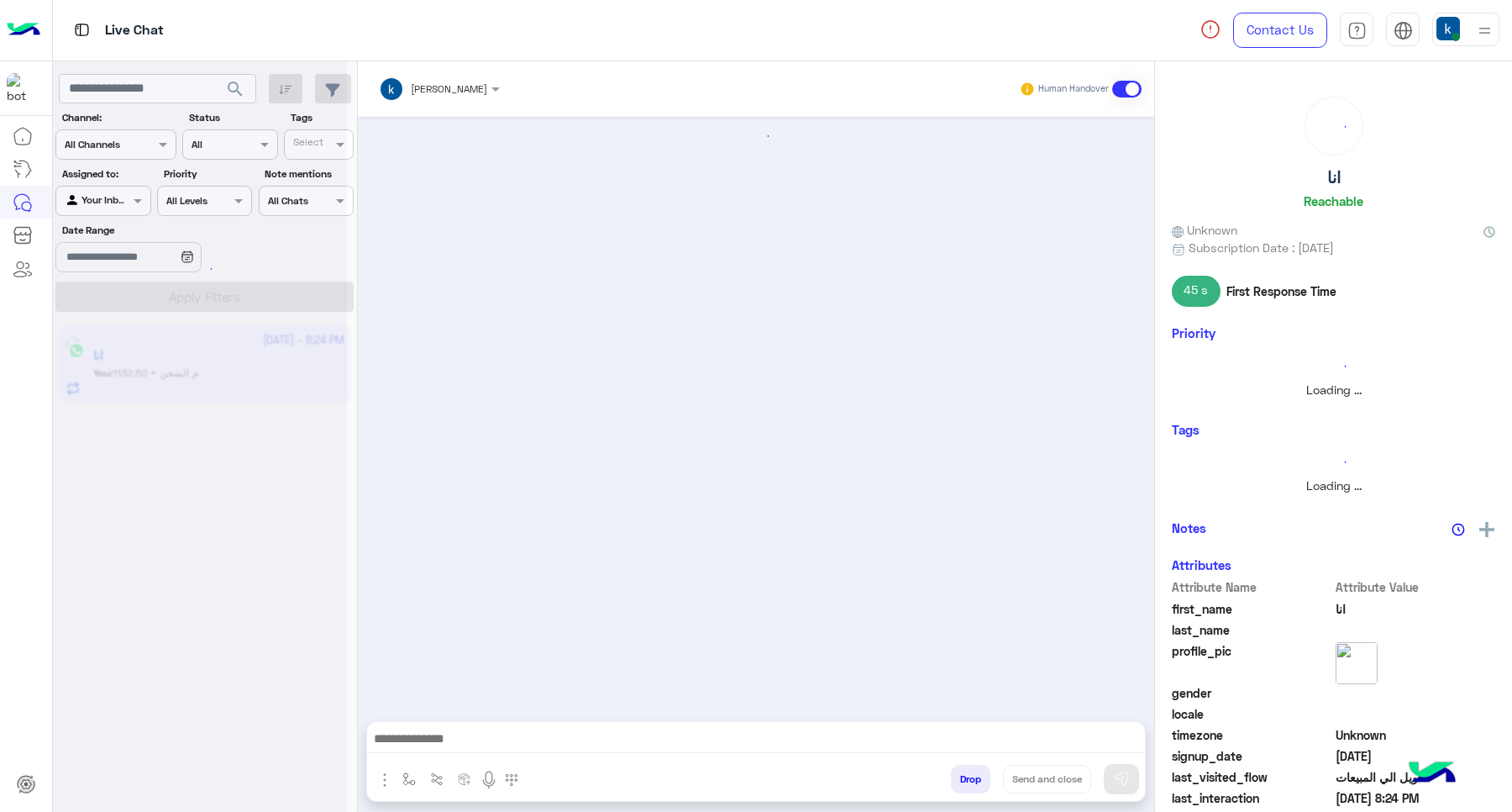
click at [976, 775] on button "Drop" at bounding box center [970, 778] width 40 height 29
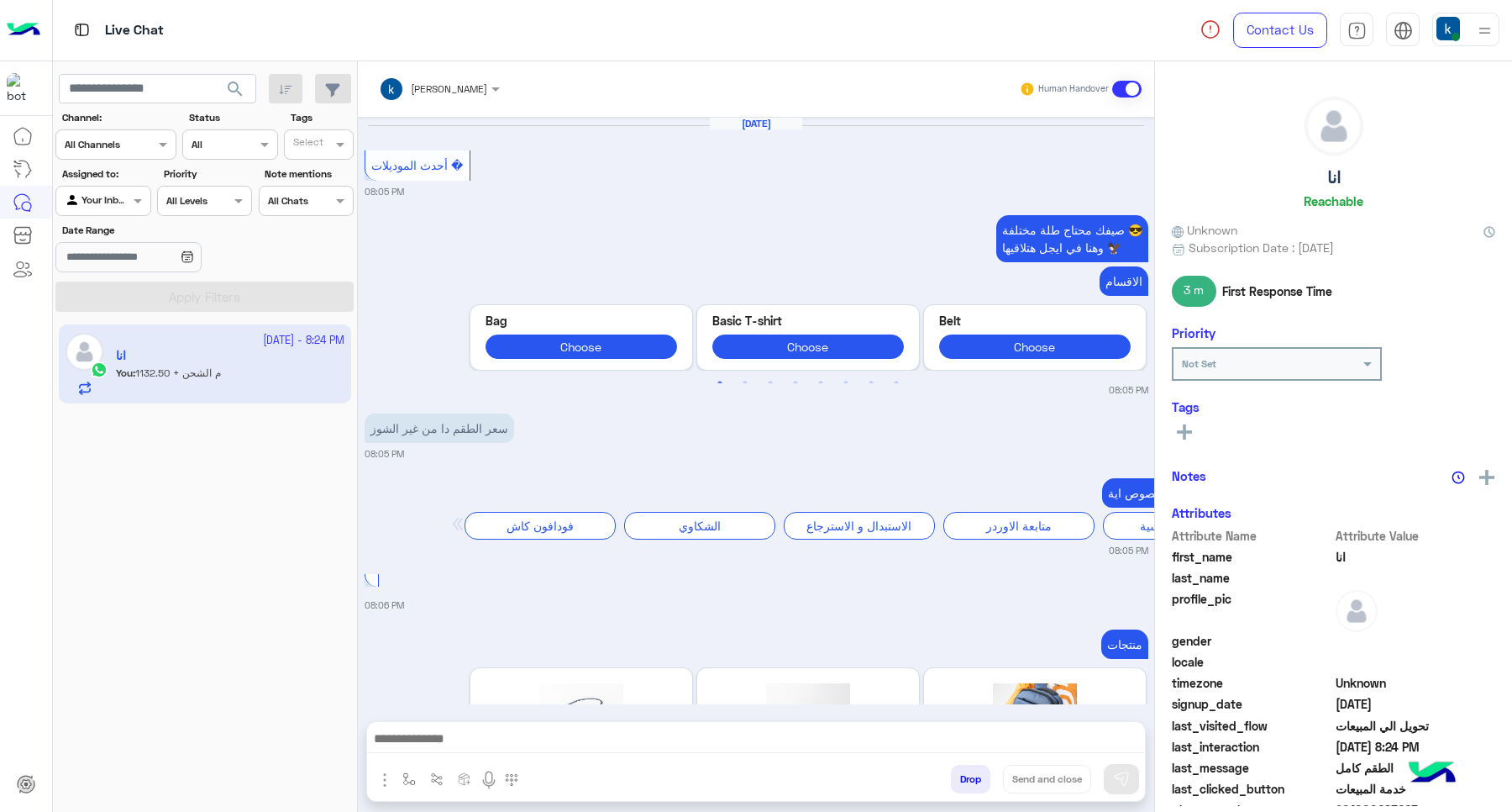
click at [976, 775] on div "khaled mohamed Human Handover [DATE] أحدث الموديلات � 08:05 PM صيفك محتاج طلة م…" at bounding box center [756, 440] width 796 height 757
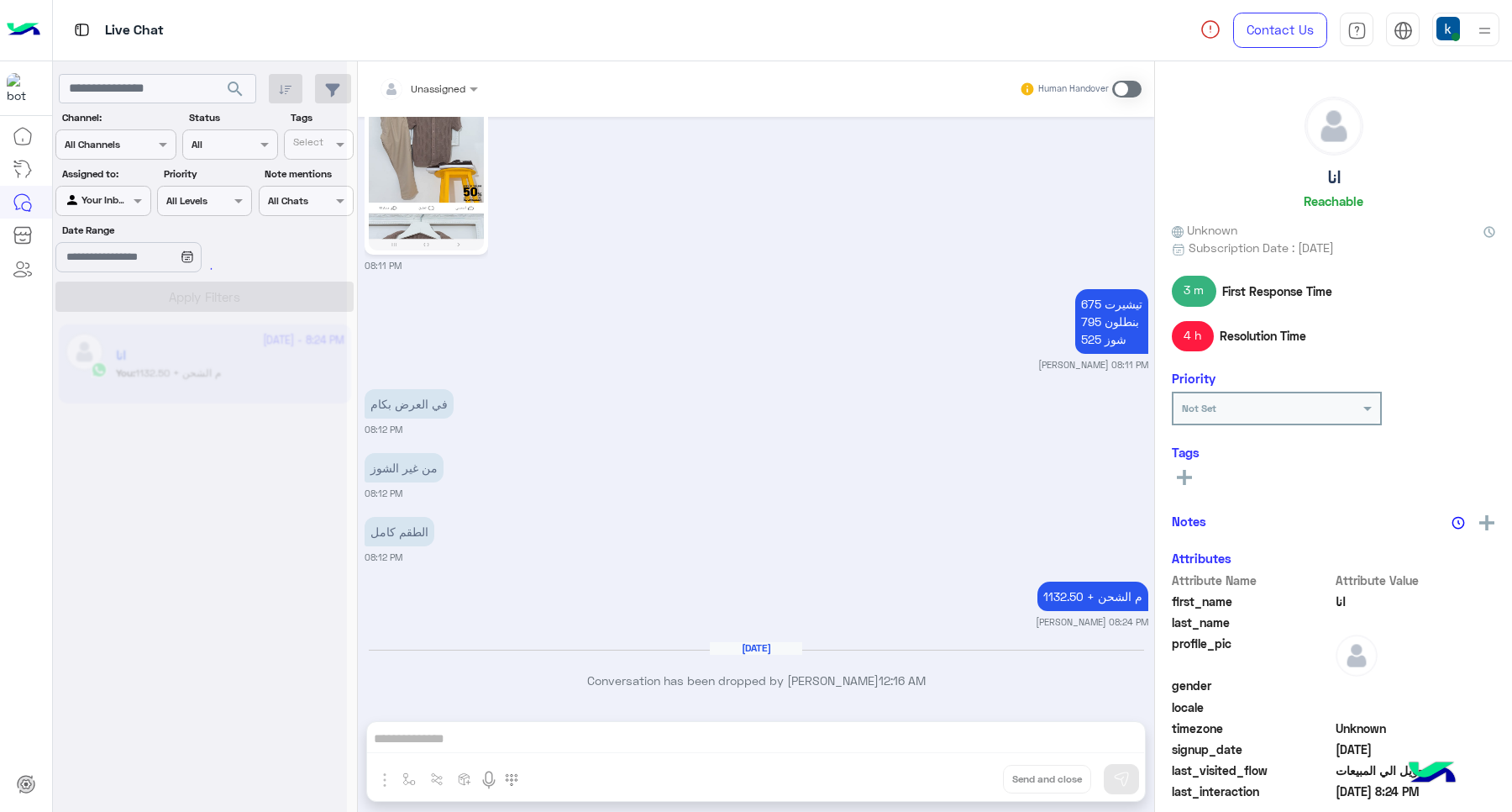
click at [976, 775] on div "Unassigned Human Handover [DATE] أحدث الموديلات � 08:05 PM صيفك محتاج طلة مختلف…" at bounding box center [756, 440] width 796 height 757
